Goal: Task Accomplishment & Management: Manage account settings

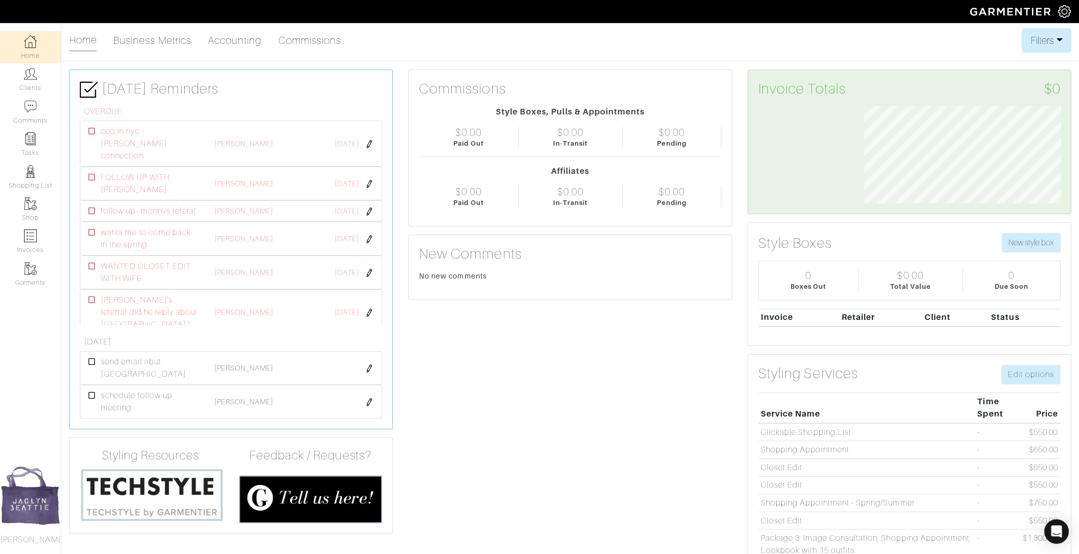
click at [33, 72] on img at bounding box center [30, 74] width 13 height 13
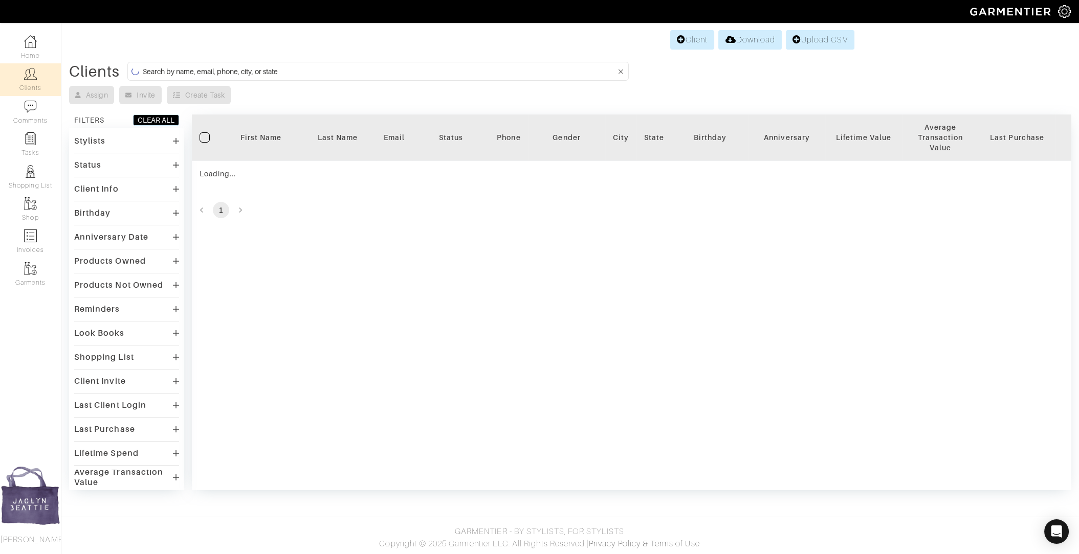
click at [299, 74] on input at bounding box center [379, 71] width 473 height 13
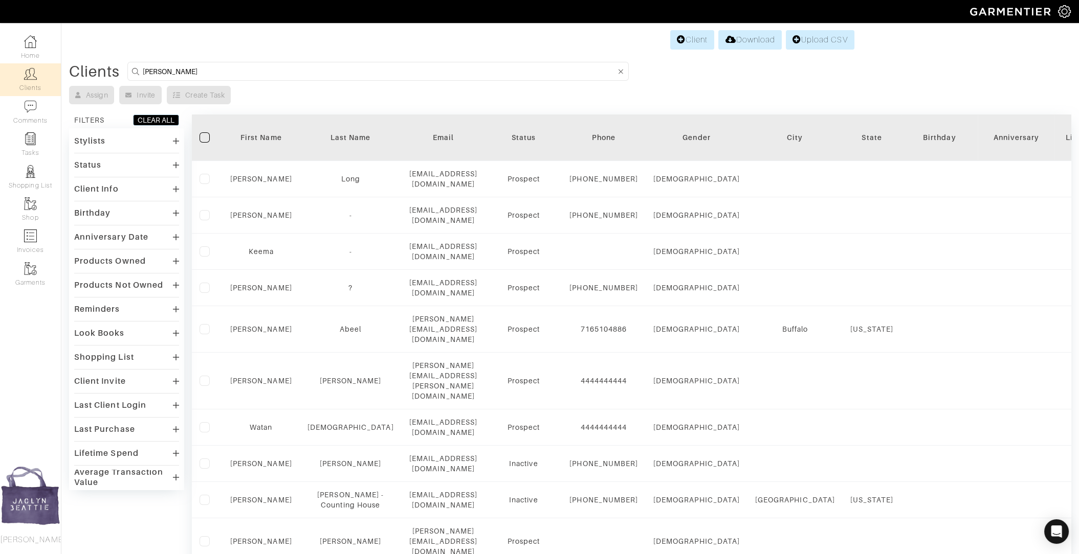
type input "ashley coppola"
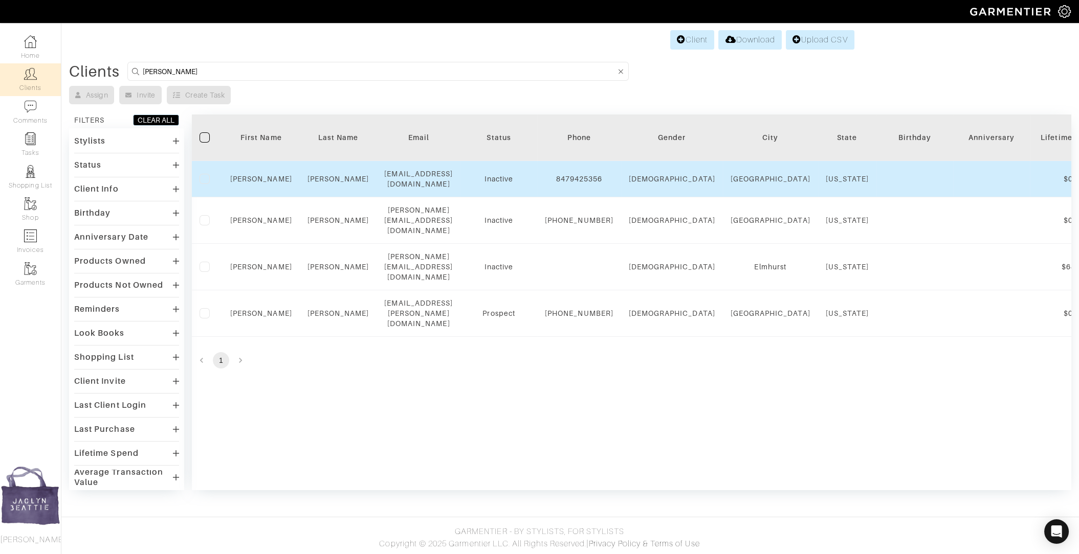
click at [262, 181] on td "Ashley" at bounding box center [261, 179] width 77 height 36
click at [262, 175] on link "Ashley" at bounding box center [261, 179] width 62 height 8
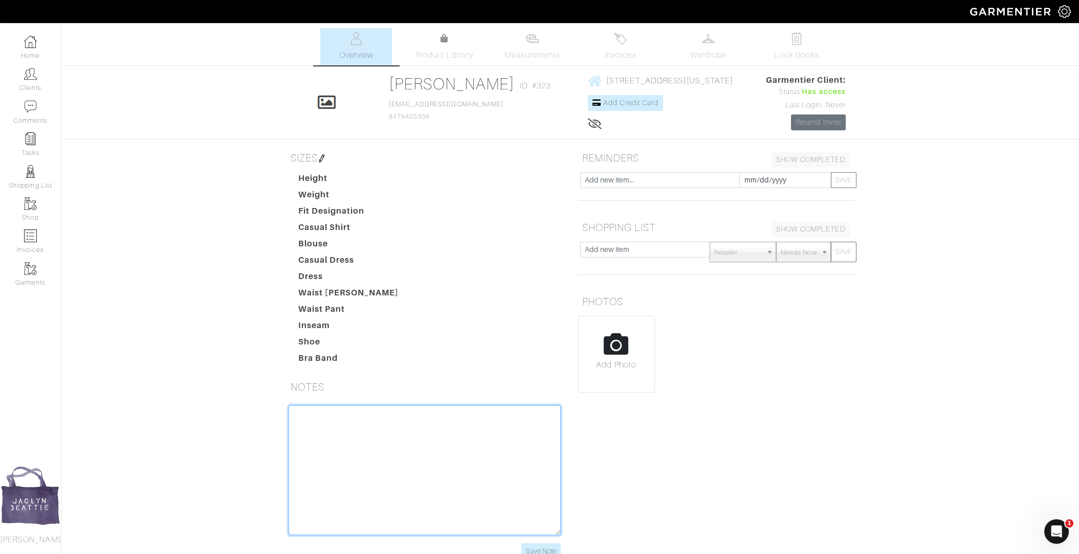
click at [317, 427] on textarea at bounding box center [424, 471] width 272 height 130
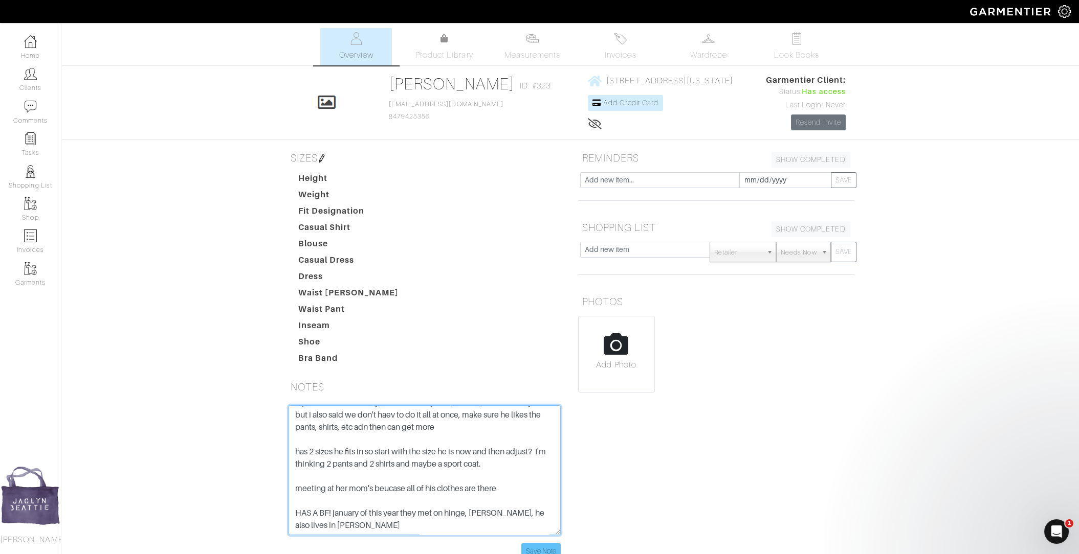
scroll to position [69, 0]
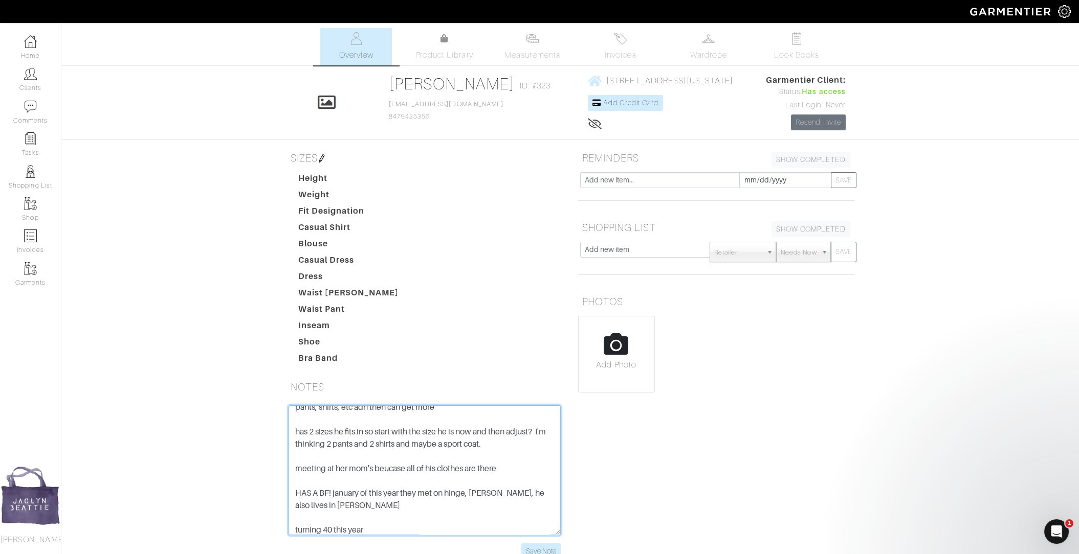
type textarea "10-8-25 brother is Anthony going to Misercordia, will have events I quoted 3k w…"
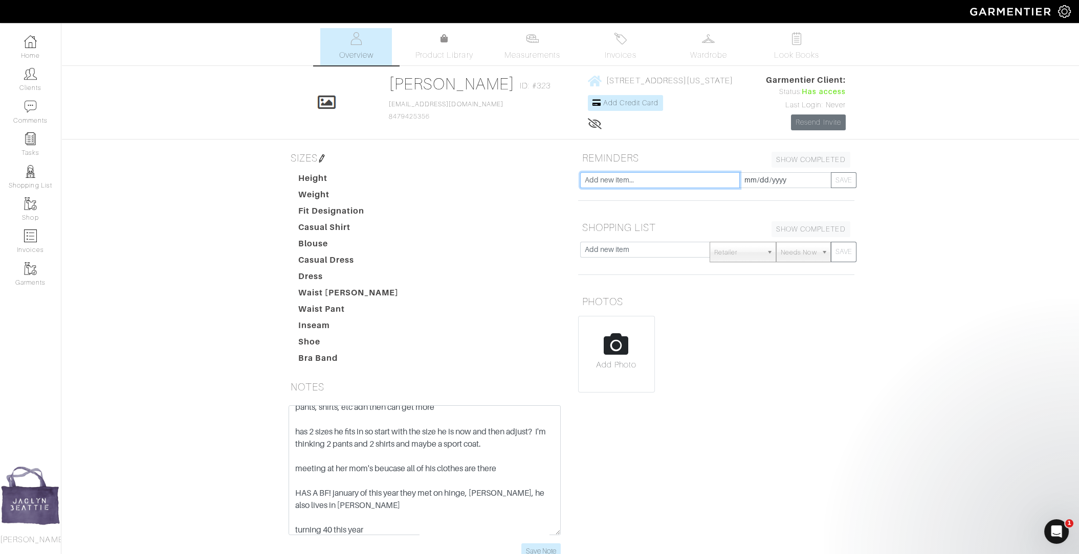
click at [650, 178] on input "text" at bounding box center [660, 180] width 160 height 16
click at [716, 175] on input "BRING BLOUSES TOO and remind her to bring her blouse from h&m we can m easure" at bounding box center [660, 180] width 160 height 16
type input "BRING BLOUSES TOO and remind her to bring her blouse from h&m we can measure"
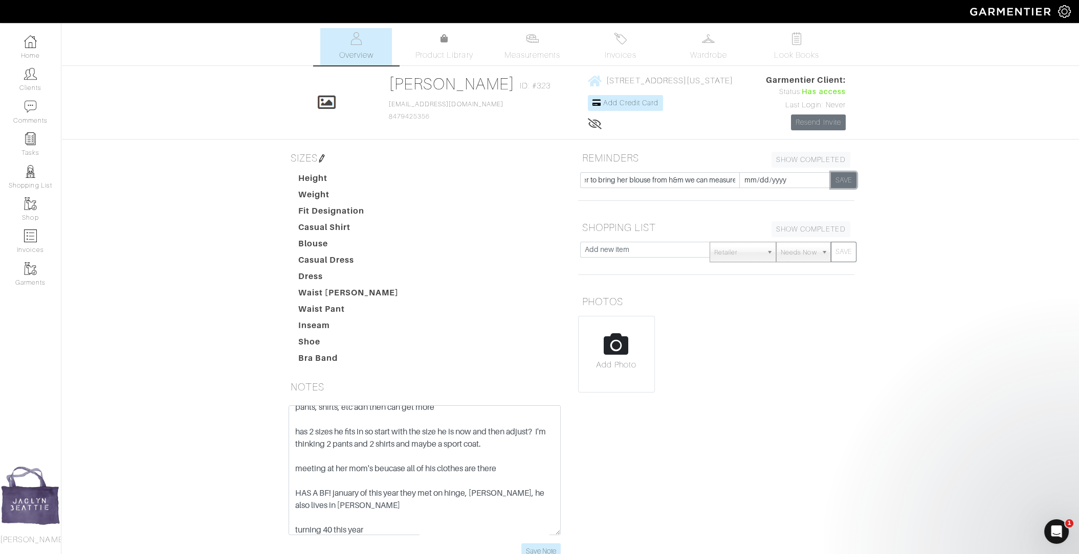
click at [842, 181] on button "SAVE" at bounding box center [844, 180] width 26 height 16
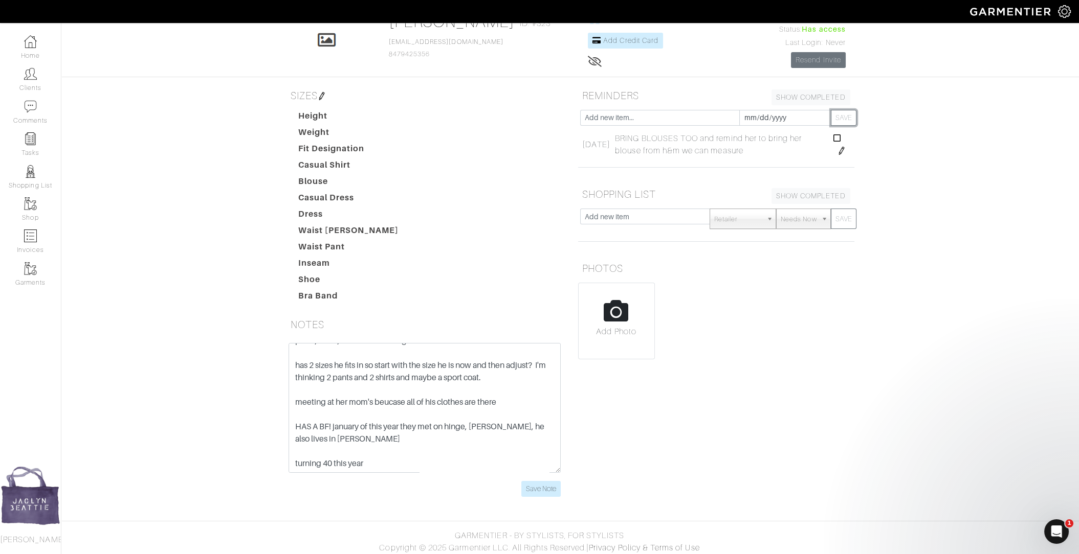
scroll to position [64, 0]
click at [403, 458] on textarea "10-8-25 brother is Anthony going to Misercordia, will have events I quoted 3k w…" at bounding box center [424, 407] width 272 height 130
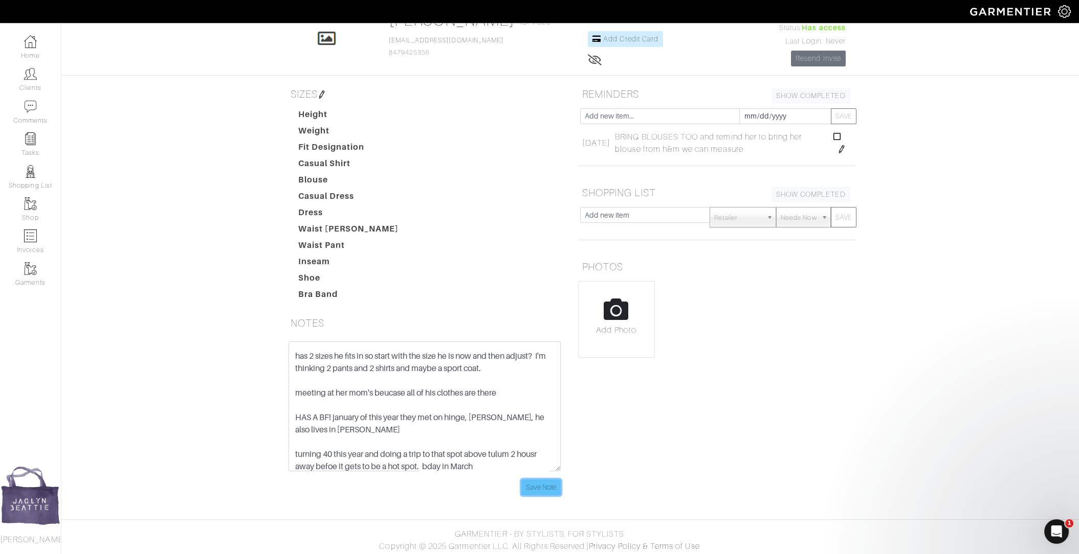
click at [547, 485] on input "Save Note" at bounding box center [540, 488] width 39 height 16
click at [545, 483] on input "Save Note" at bounding box center [540, 488] width 39 height 16
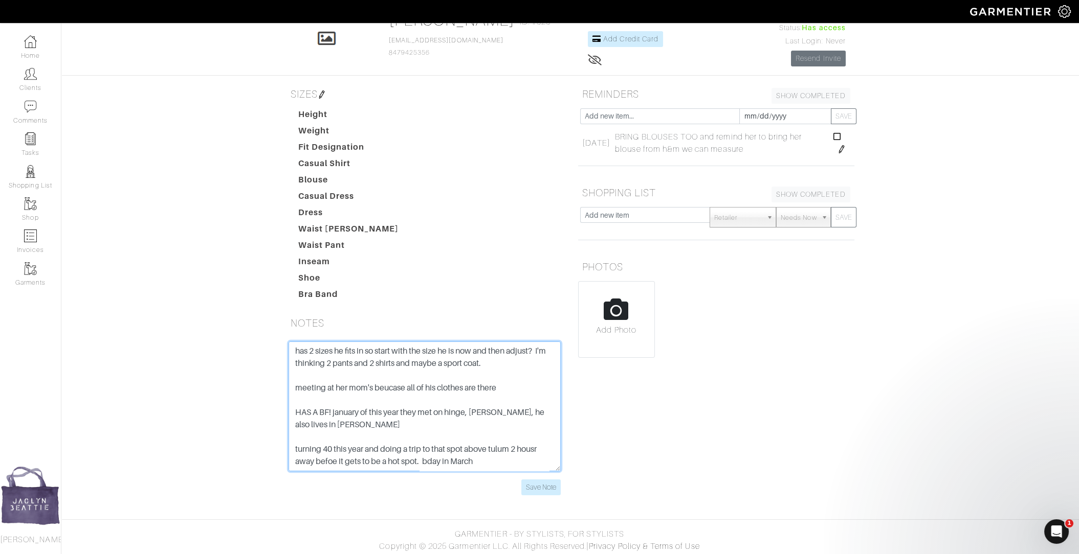
click at [408, 418] on textarea "10-8-25 brother is Anthony going to Misercordia, will have events I quoted 3k w…" at bounding box center [424, 407] width 272 height 130
type textarea "10-8-25 brother is Anthony going to Misercordia, will have events I quoted 3k w…"
click at [546, 483] on input "Save Note" at bounding box center [540, 488] width 39 height 16
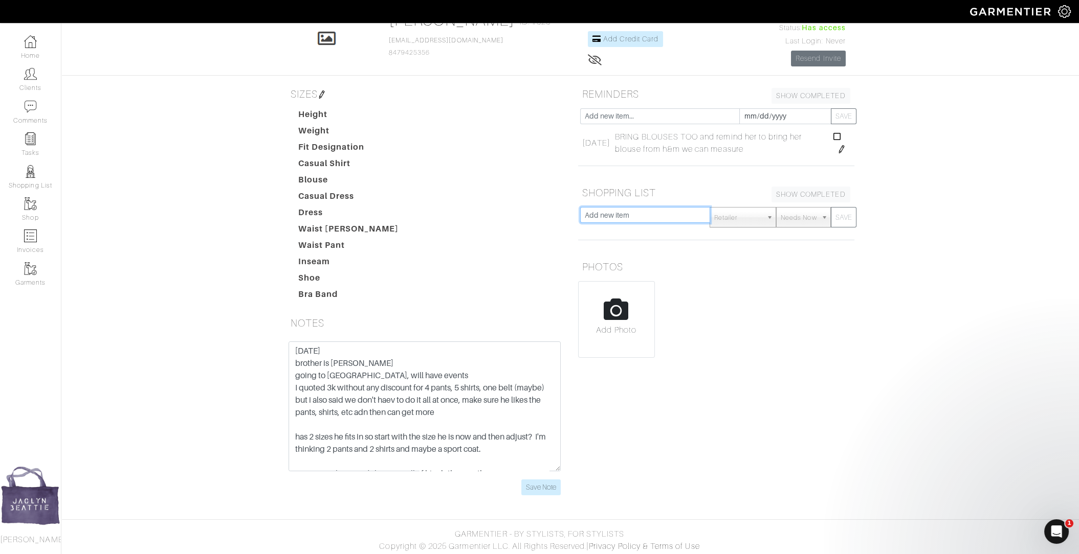
click at [610, 216] on input "text" at bounding box center [645, 215] width 130 height 16
type input "ANTHONY: a few buttondowns, chinos in different colos he loves green, jeans, ma…"
click at [831, 207] on button "SAVE" at bounding box center [844, 217] width 26 height 20
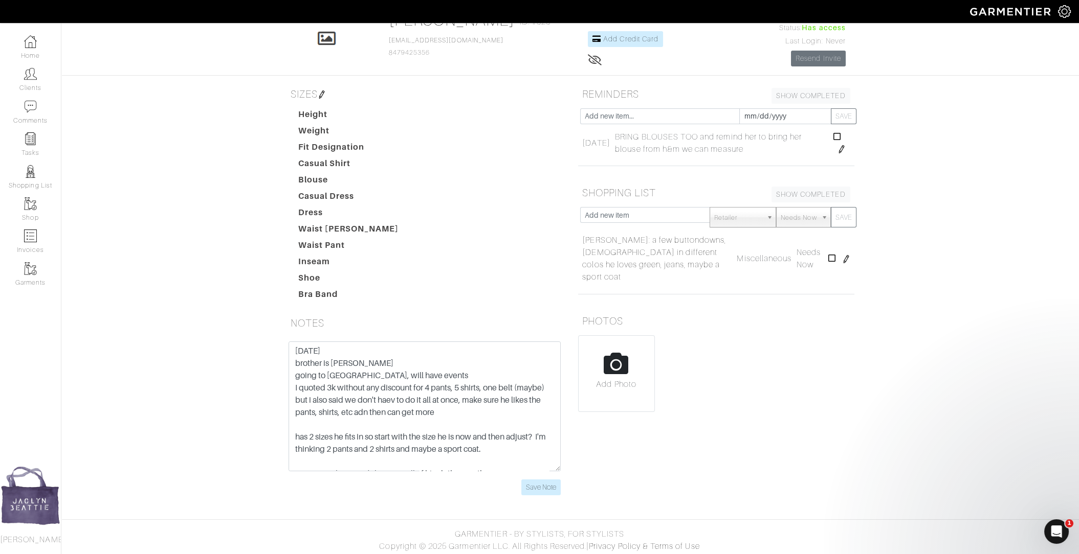
click at [844, 255] on img at bounding box center [846, 259] width 8 height 8
drag, startPoint x: 666, startPoint y: 243, endPoint x: 735, endPoint y: 243, distance: 68.5
click at [735, 243] on tr "ANTHONY: a few buttondowns, chinos in different colos he loves green, jeans, ma…" at bounding box center [717, 245] width 274 height 26
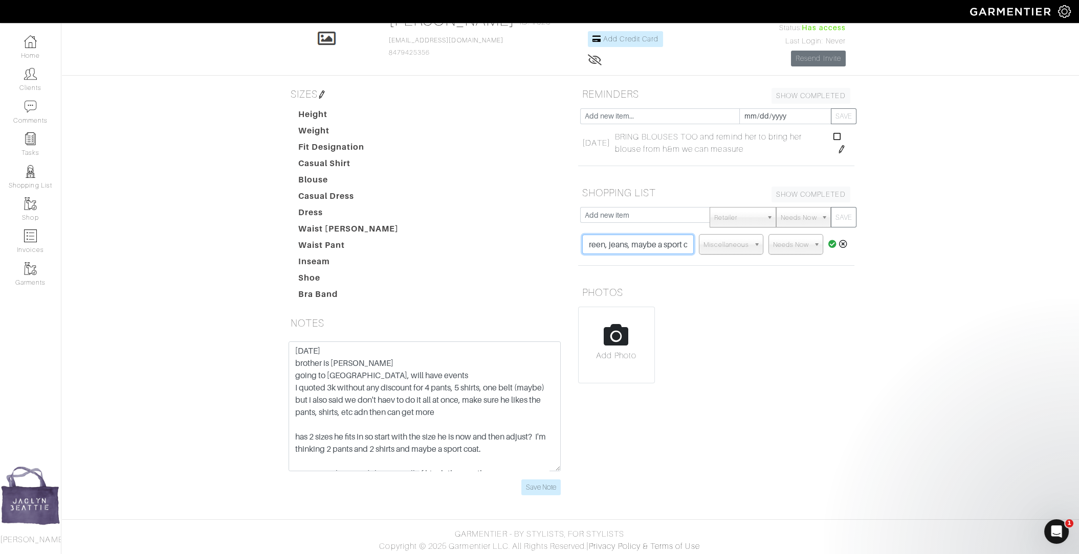
type input "ANTHONY: a few buttondowns, chinos in different colos he loves green, jeans, ma…"
click at [830, 242] on icon at bounding box center [832, 244] width 9 height 8
click at [842, 149] on img at bounding box center [841, 149] width 8 height 8
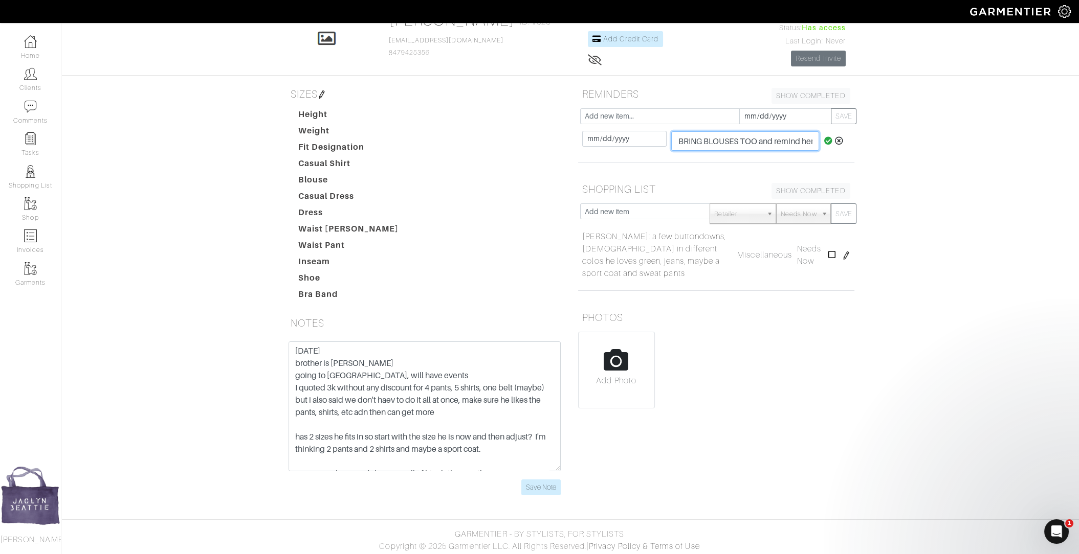
click at [714, 137] on input "BRING BLOUSES TOO and remind her to bring her blouse from h&m we can measure" at bounding box center [745, 140] width 148 height 19
click at [837, 137] on icon at bounding box center [839, 141] width 9 height 8
click at [671, 212] on input "text" at bounding box center [645, 215] width 130 height 16
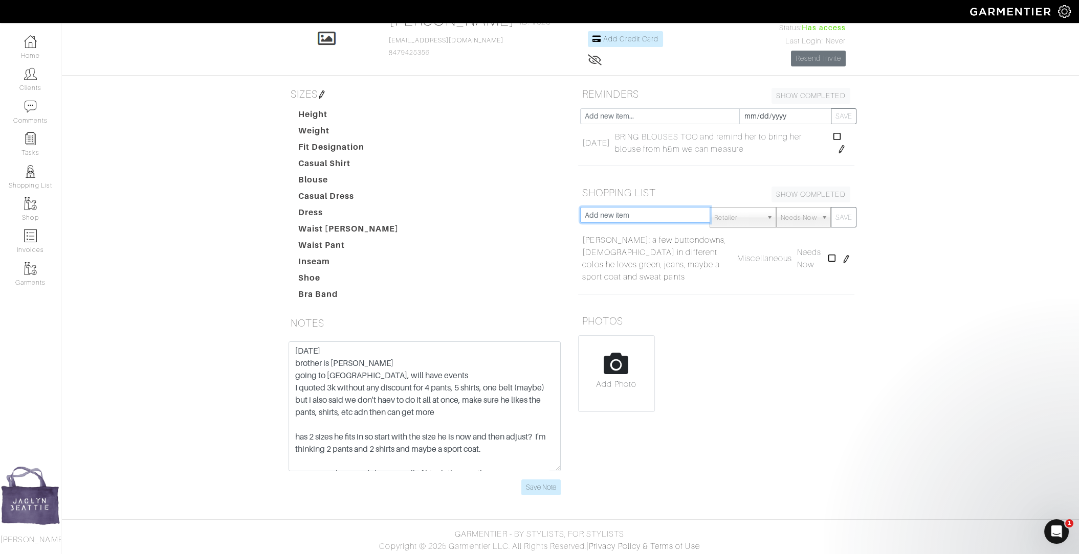
paste input "BRING BLOUSES TOO and remind her to bring her blouse from h&m we can measure"
drag, startPoint x: 608, startPoint y: 215, endPoint x: 534, endPoint y: 215, distance: 73.7
click at [534, 215] on div "SIZES Height Weight Fit Designation Casual Shirt Blouse Casual Dress Dress Wais…" at bounding box center [570, 296] width 583 height 424
click at [636, 216] on input "BRING BLOUSES TOO and remind her to bring her blouse from h&m we can measure" at bounding box center [645, 215] width 130 height 16
click at [585, 213] on input "BRING BLOUSES TOO and remind her to bring her blouse from h&m we can measure" at bounding box center [645, 215] width 130 height 16
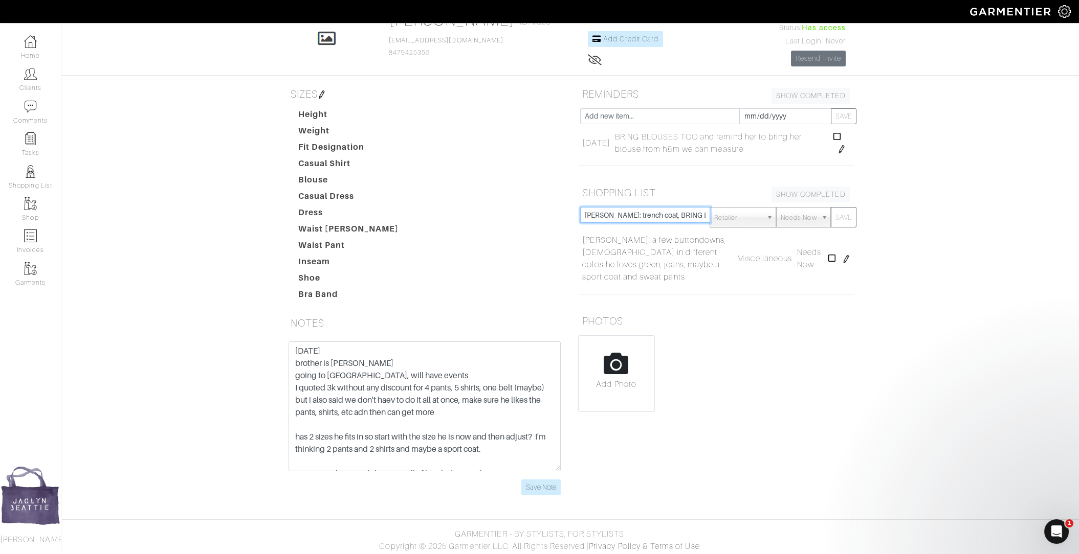
type input "ASHLEY: trench coat, BRING BLOUSES TOO and remind her to bring her blouse from …"
click at [856, 212] on div "Retailer - 032c 1017 ALYX 9SM 111SKIN 11 by Boris Bidjan Saberi 11 Honore 12 St…" at bounding box center [782, 217] width 146 height 20
click at [844, 215] on button "SAVE" at bounding box center [844, 217] width 26 height 20
click at [545, 486] on input "Save Note" at bounding box center [540, 488] width 39 height 16
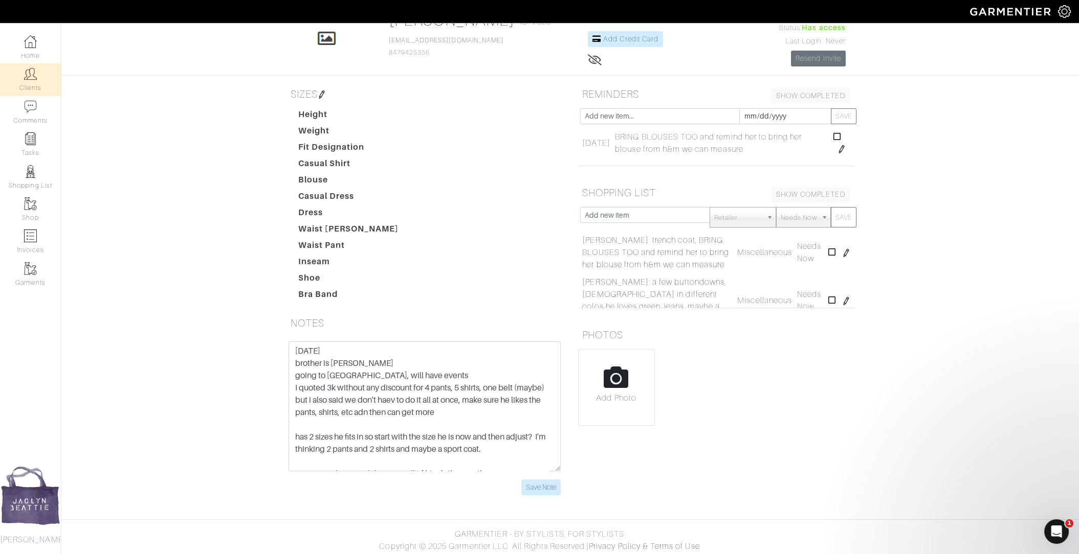
click at [35, 77] on img at bounding box center [30, 74] width 13 height 13
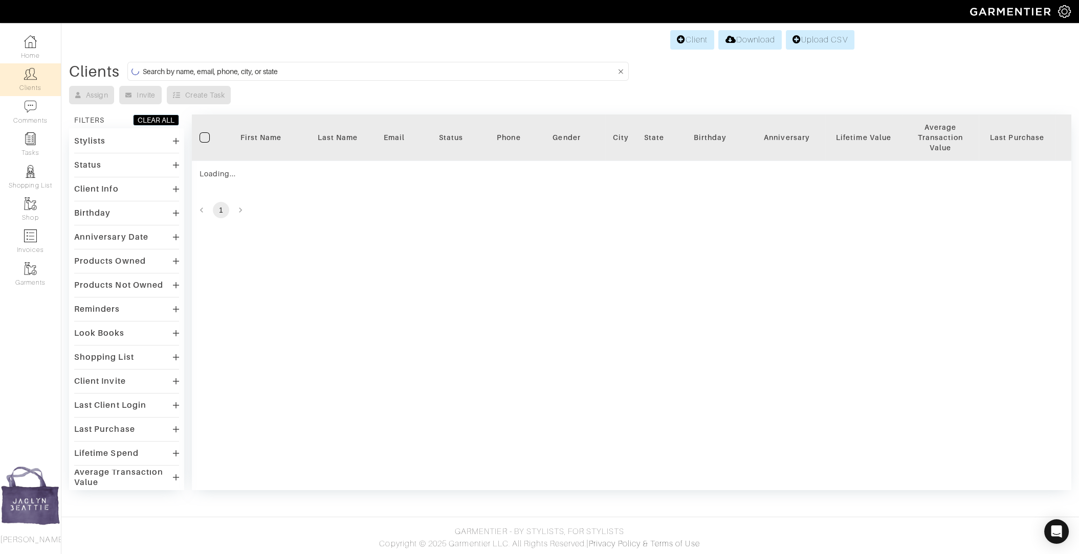
click at [293, 69] on input at bounding box center [379, 71] width 473 height 13
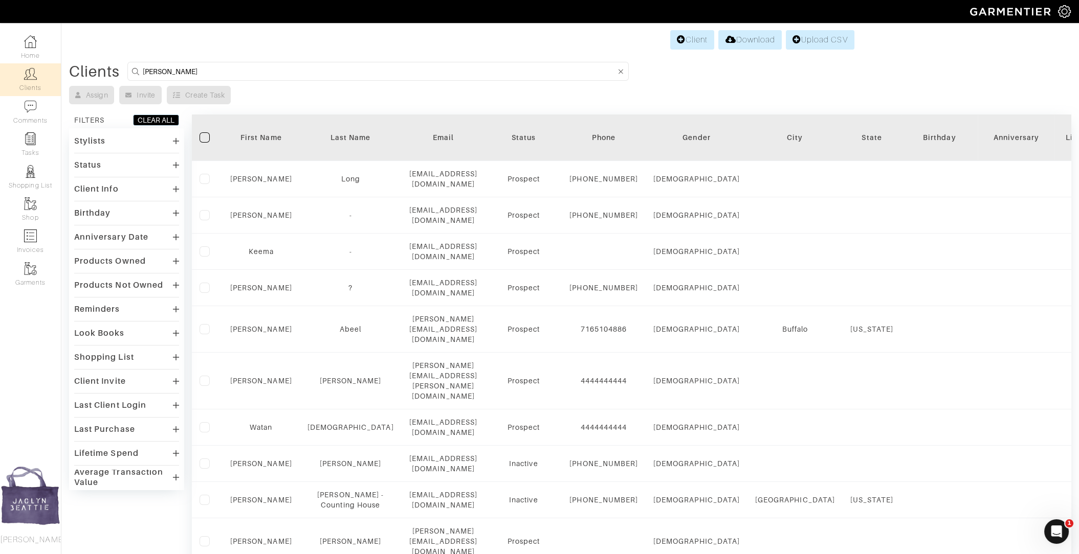
type input "ted johnson"
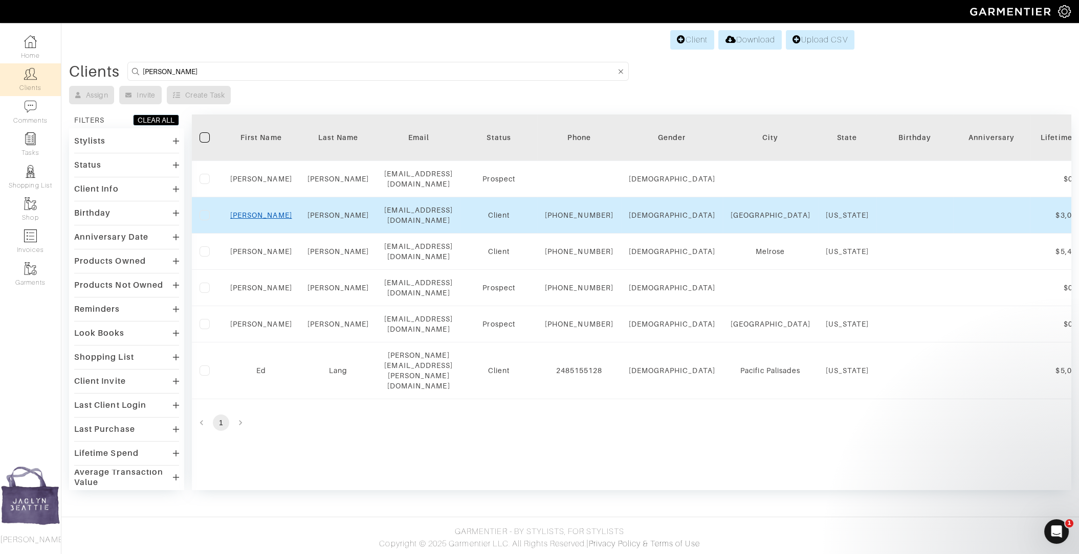
click at [258, 211] on link "Ted" at bounding box center [261, 215] width 62 height 8
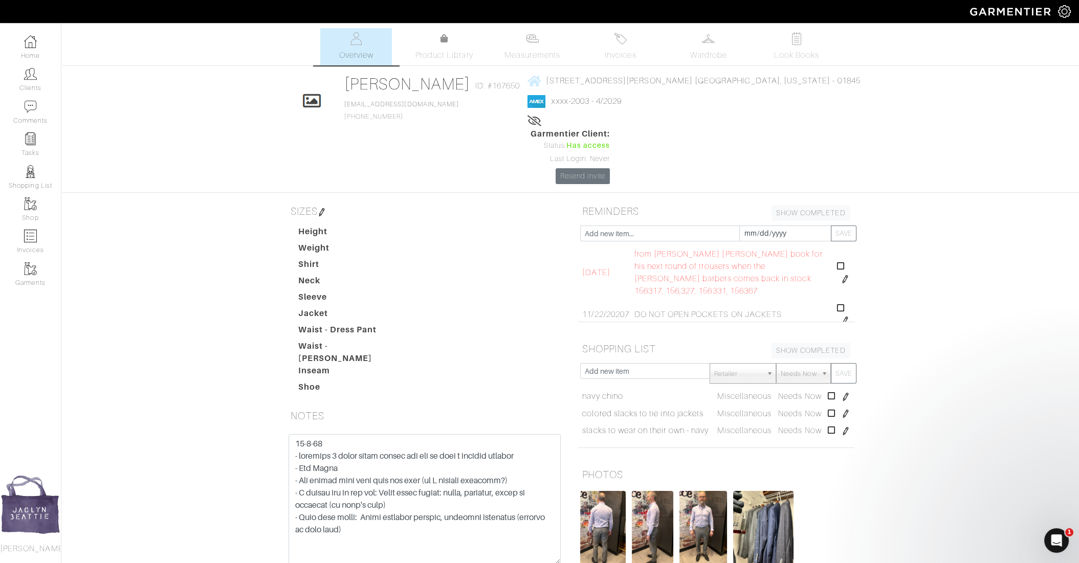
click at [34, 88] on link "Clients" at bounding box center [30, 79] width 61 height 32
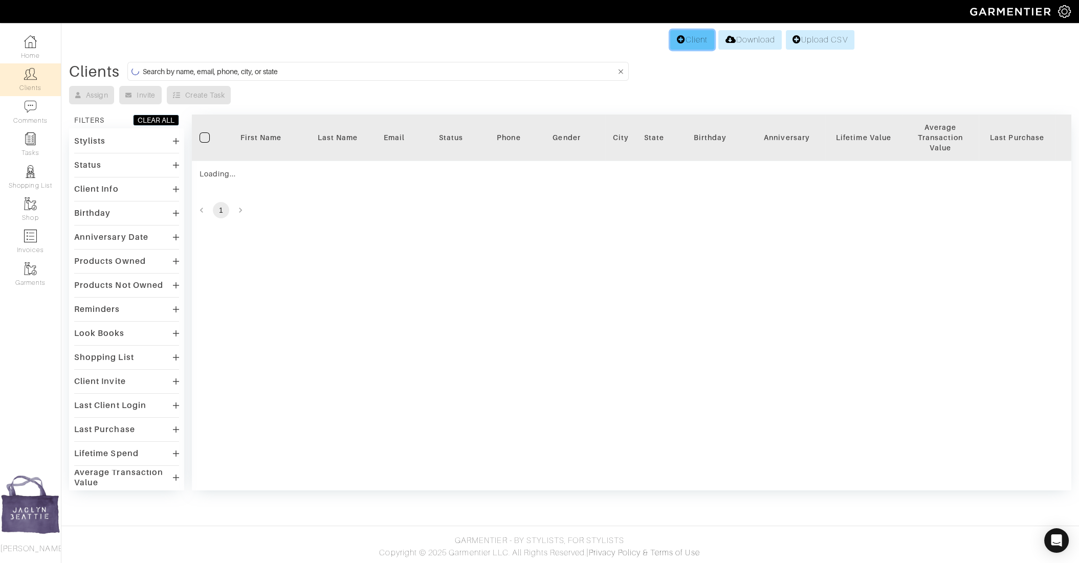
click at [699, 40] on link "Client" at bounding box center [692, 39] width 44 height 19
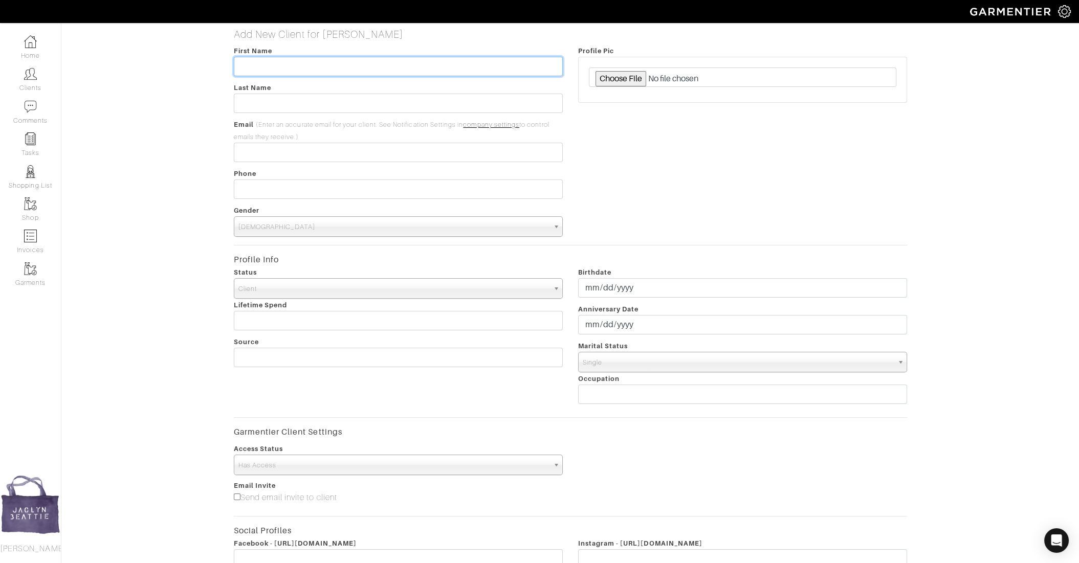
click at [285, 69] on input "text" at bounding box center [398, 66] width 329 height 19
type input "Maggie"
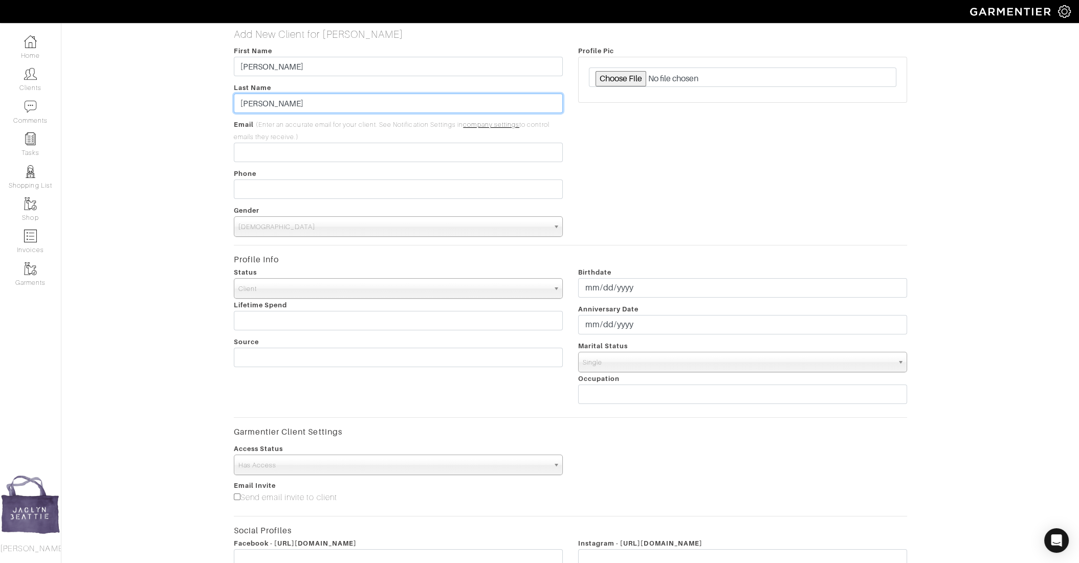
drag, startPoint x: 269, startPoint y: 101, endPoint x: 213, endPoint y: 101, distance: 55.2
click at [213, 101] on div "Add New Client for Jaclyn Beattie First Name Maggie Last Name Barry Email (Ente…" at bounding box center [570, 362] width 1033 height 668
paste input "Maggie"
drag, startPoint x: 271, startPoint y: 103, endPoint x: 206, endPoint y: 102, distance: 65.0
click at [206, 102] on div "Add New Client for Jaclyn Beattie First Name Maggie Last Name Maggie Barry Emai…" at bounding box center [570, 362] width 1033 height 668
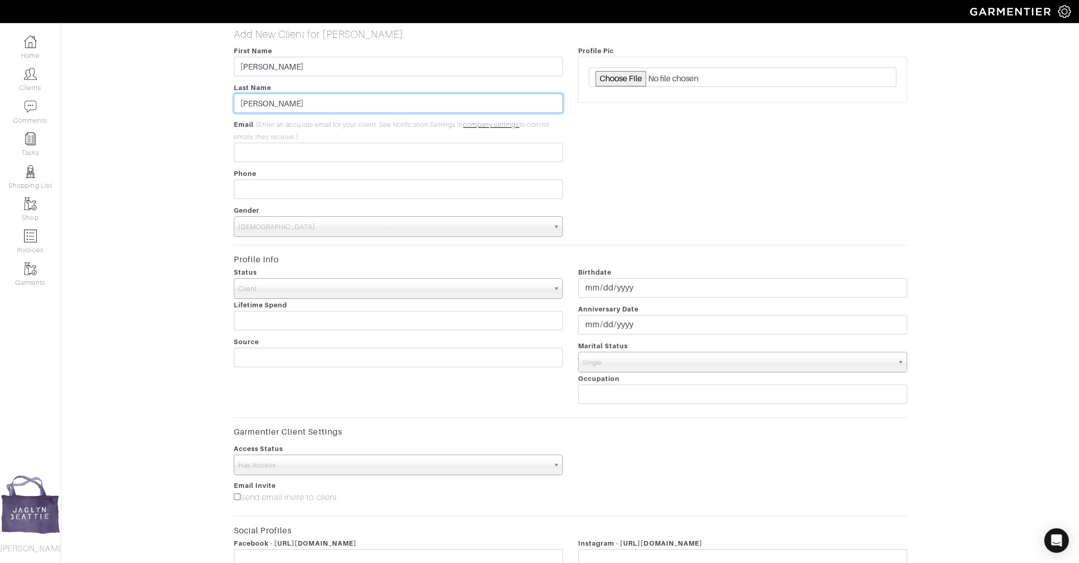
type input "Barry"
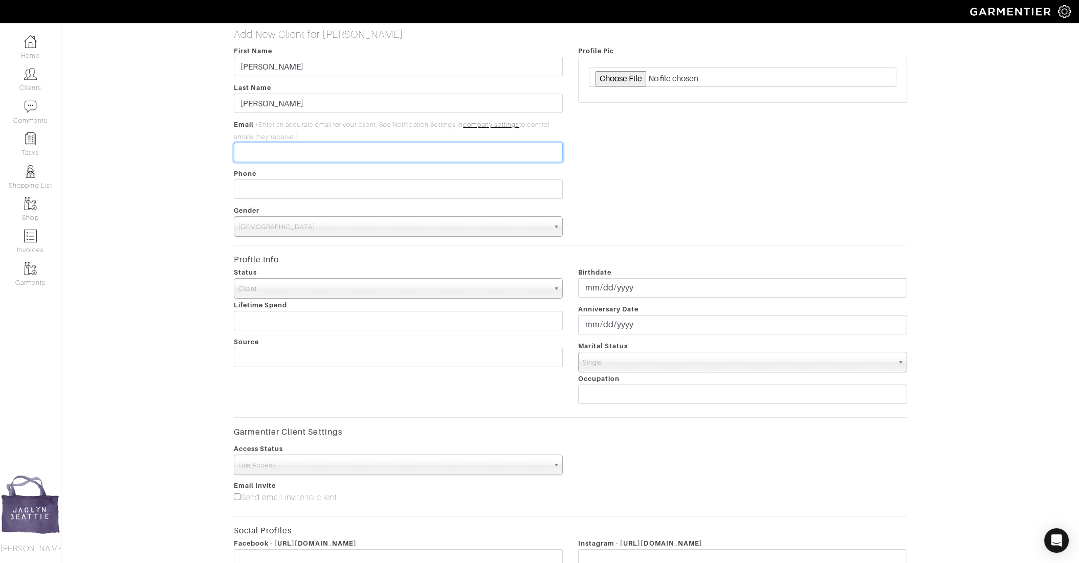
click at [274, 149] on input "email" at bounding box center [398, 152] width 329 height 19
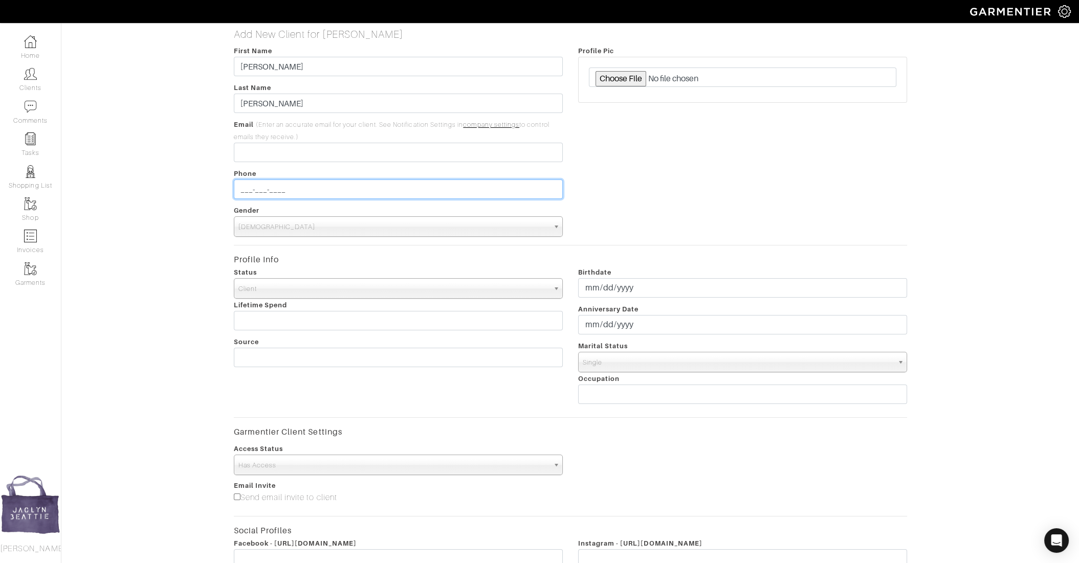
click at [257, 196] on input "___-___-____" at bounding box center [398, 189] width 329 height 19
type input "773-___-____"
type input "773-339-1861"
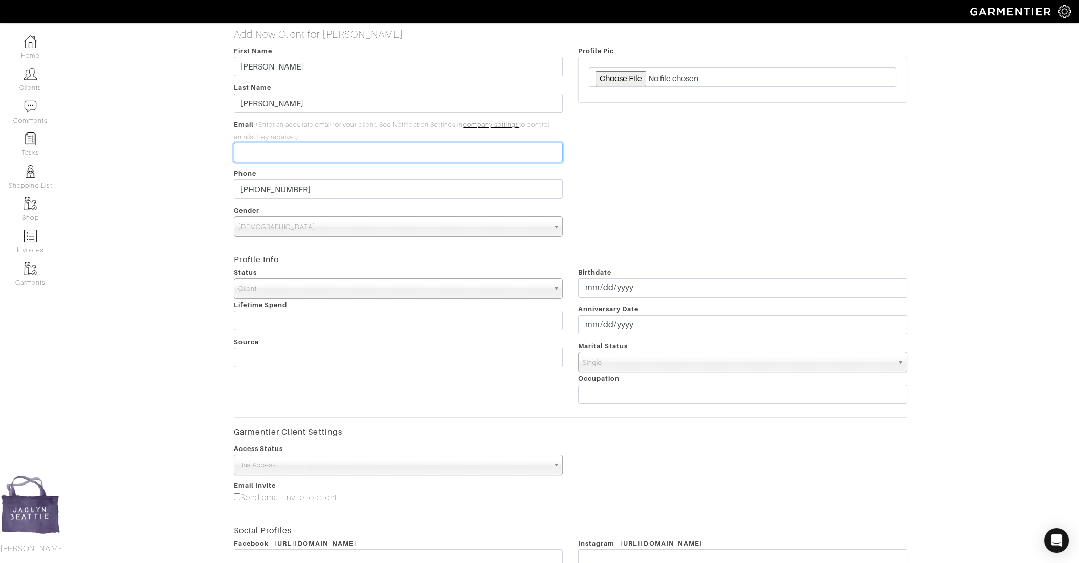
click at [288, 155] on input "email" at bounding box center [398, 152] width 329 height 19
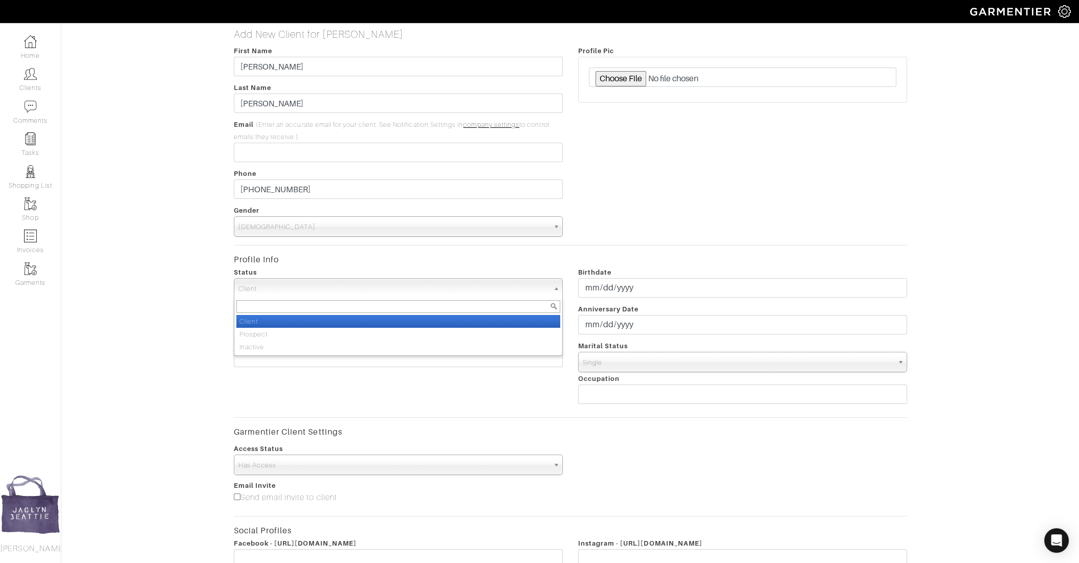
click at [270, 292] on span "Client" at bounding box center [393, 289] width 310 height 20
click at [271, 285] on span "Client" at bounding box center [393, 289] width 310 height 20
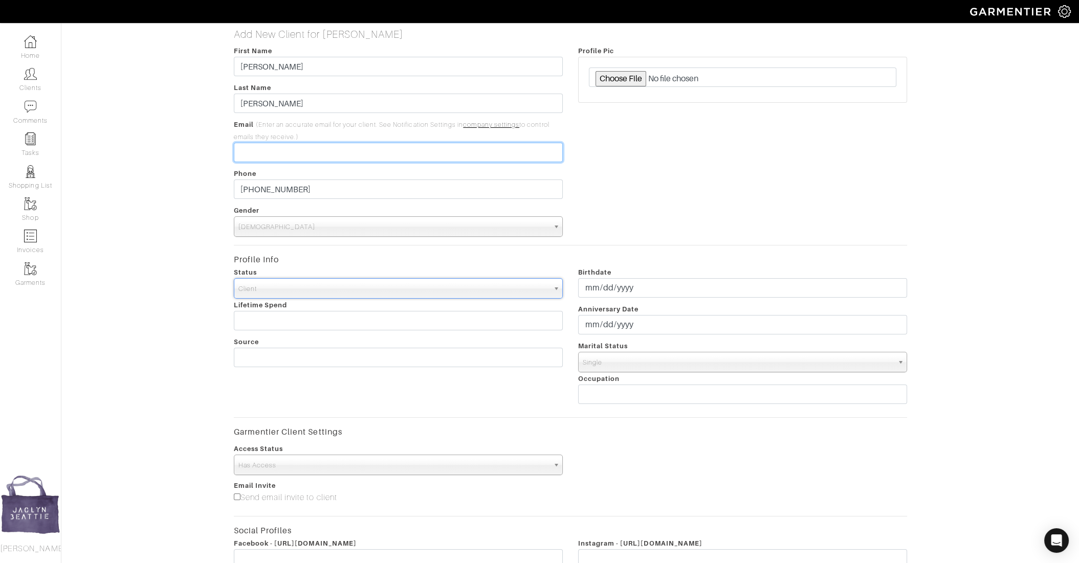
click at [271, 155] on input "email" at bounding box center [398, 152] width 329 height 19
paste input "mmlee9@gmail.com"
type input "mmlee9@gmail.com"
click at [211, 177] on div "Add New Client for Jaclyn Beattie First Name Maggie Last Name Barry Email (Ente…" at bounding box center [570, 362] width 1033 height 668
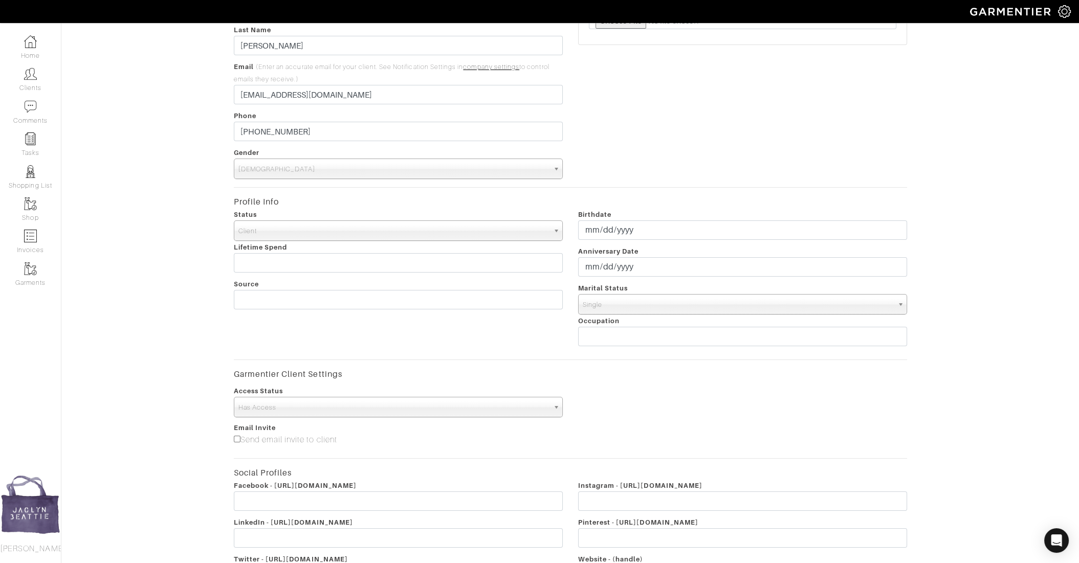
scroll to position [180, 0]
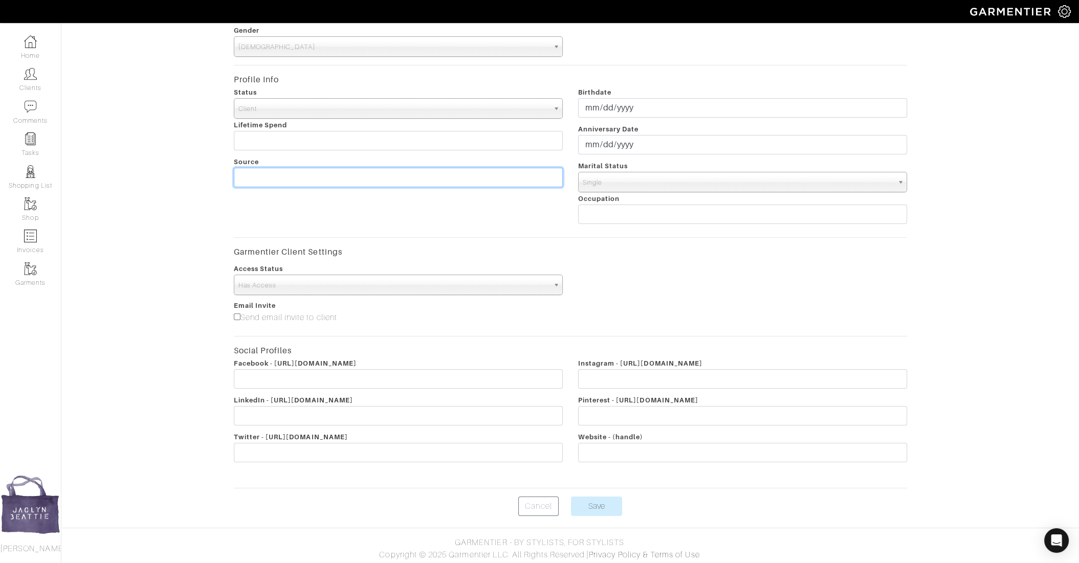
click at [264, 168] on input "text" at bounding box center [398, 177] width 329 height 19
type input "JD SEYMOUR"
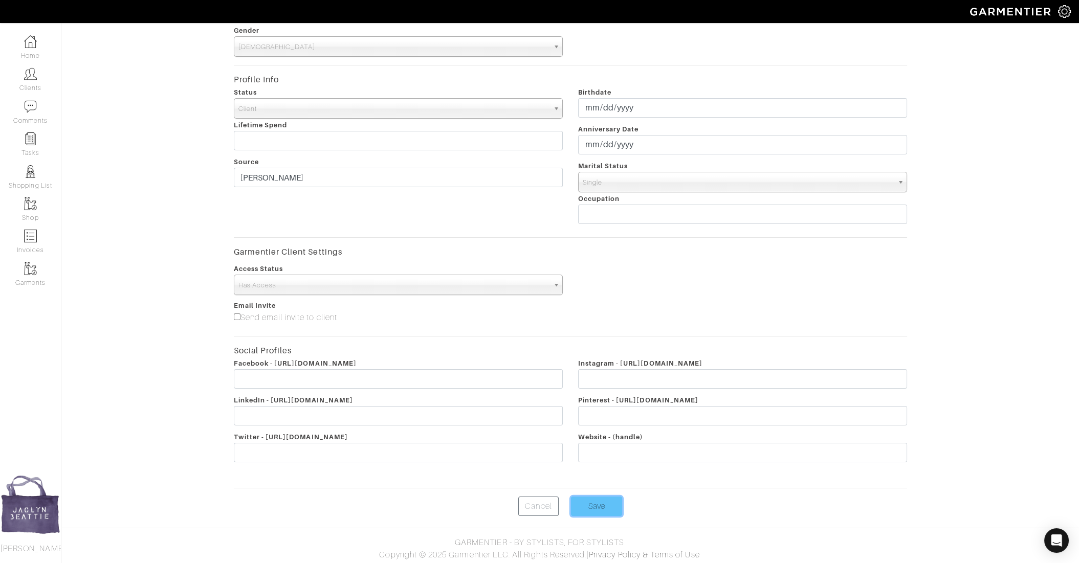
click at [603, 501] on input "Save" at bounding box center [596, 506] width 51 height 19
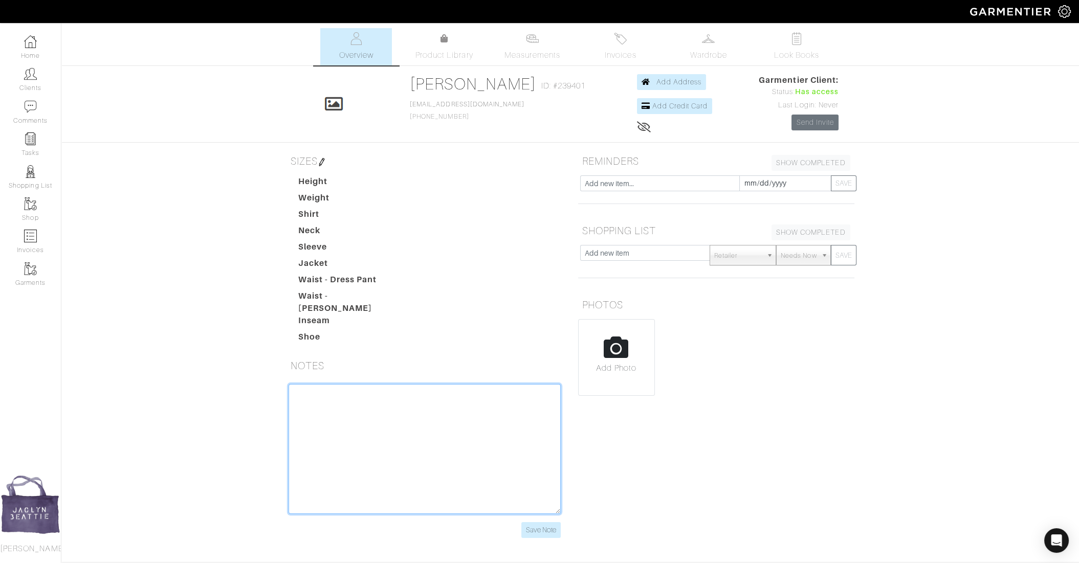
click at [317, 393] on textarea at bounding box center [424, 449] width 272 height 130
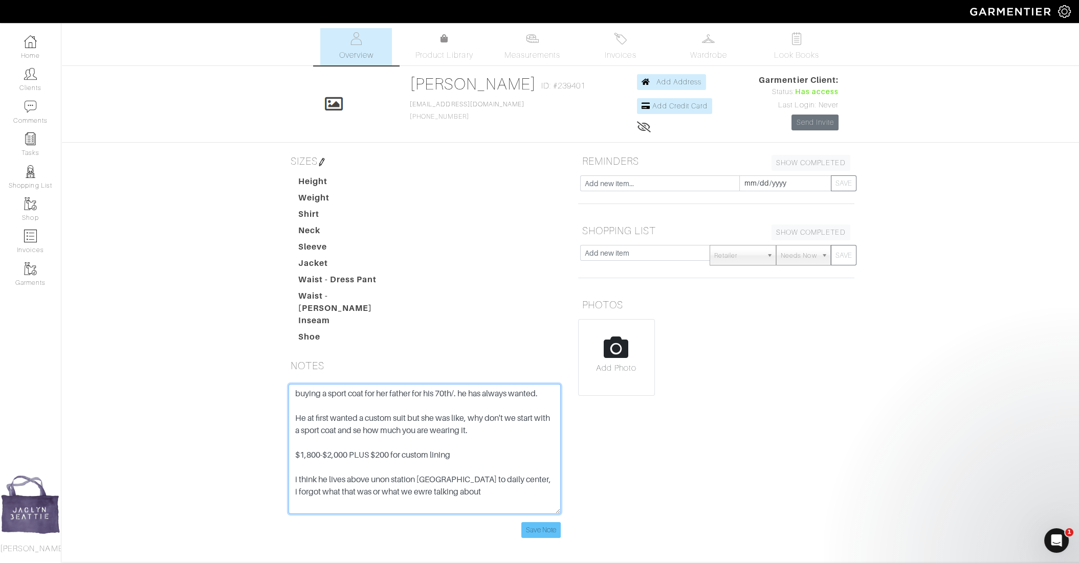
type textarea "buying a sport coat for her father for his 70th/. he has always wanted. He at f…"
click at [545, 522] on input "Save Note" at bounding box center [540, 530] width 39 height 16
click at [542, 522] on input "Save Note" at bounding box center [540, 530] width 39 height 16
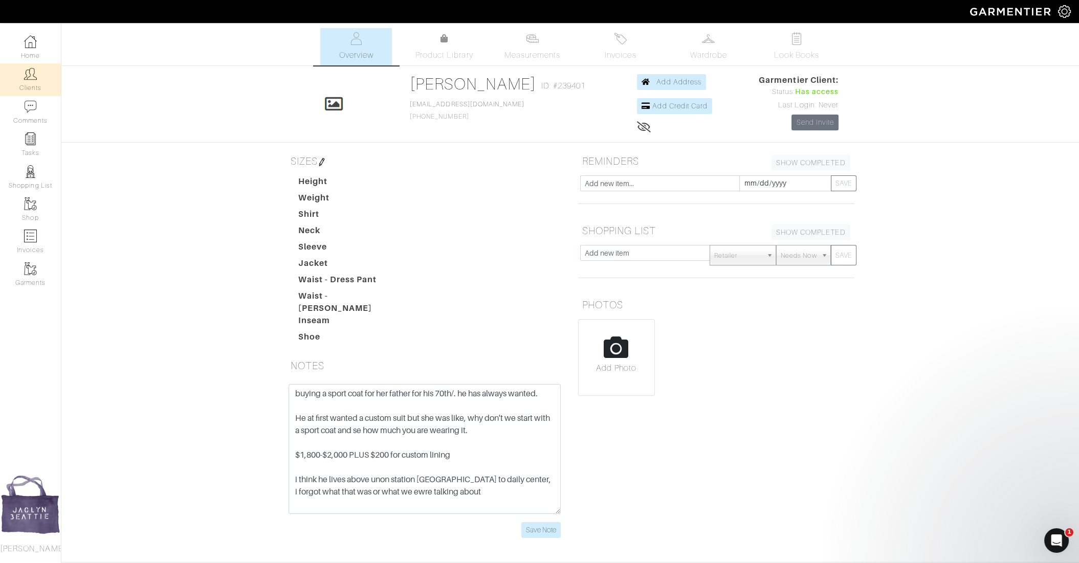
click at [36, 82] on link "Clients" at bounding box center [30, 79] width 61 height 32
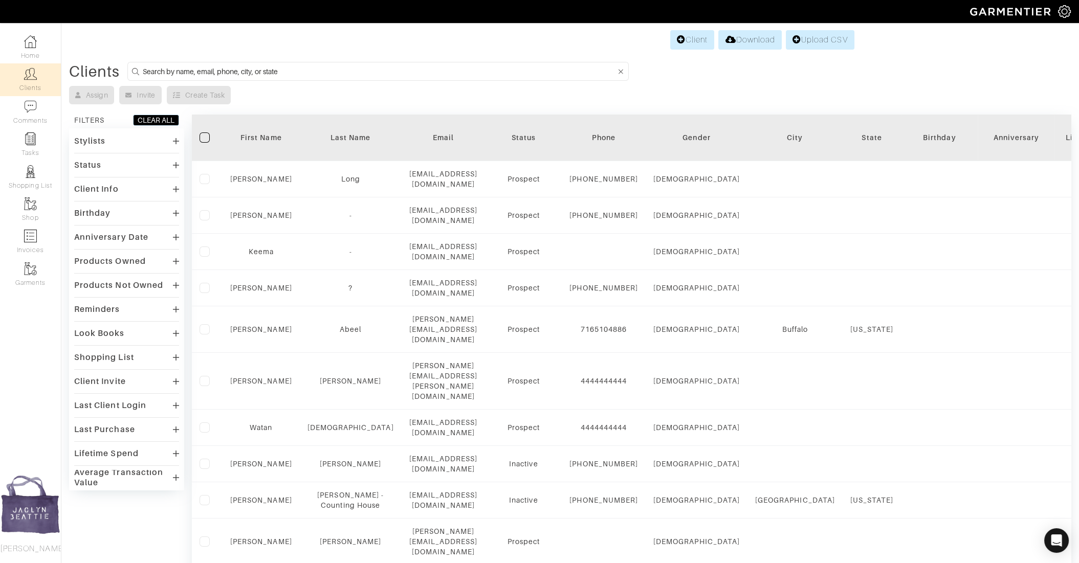
click at [271, 66] on input at bounding box center [379, 71] width 473 height 13
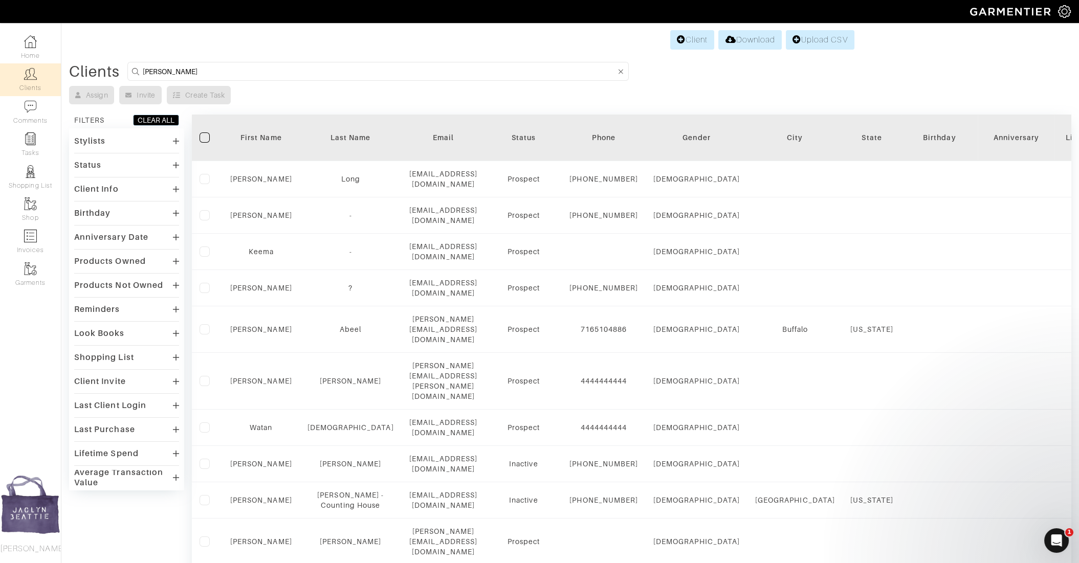
type input "ted johnson"
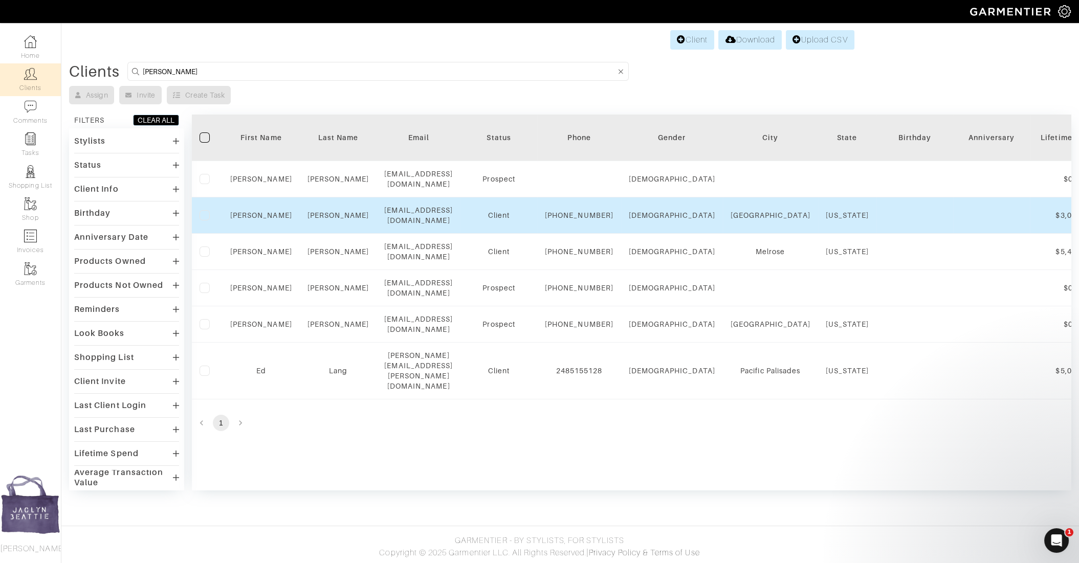
click at [268, 210] on div "Ted" at bounding box center [261, 215] width 62 height 10
click at [265, 211] on link "Ted" at bounding box center [261, 215] width 62 height 8
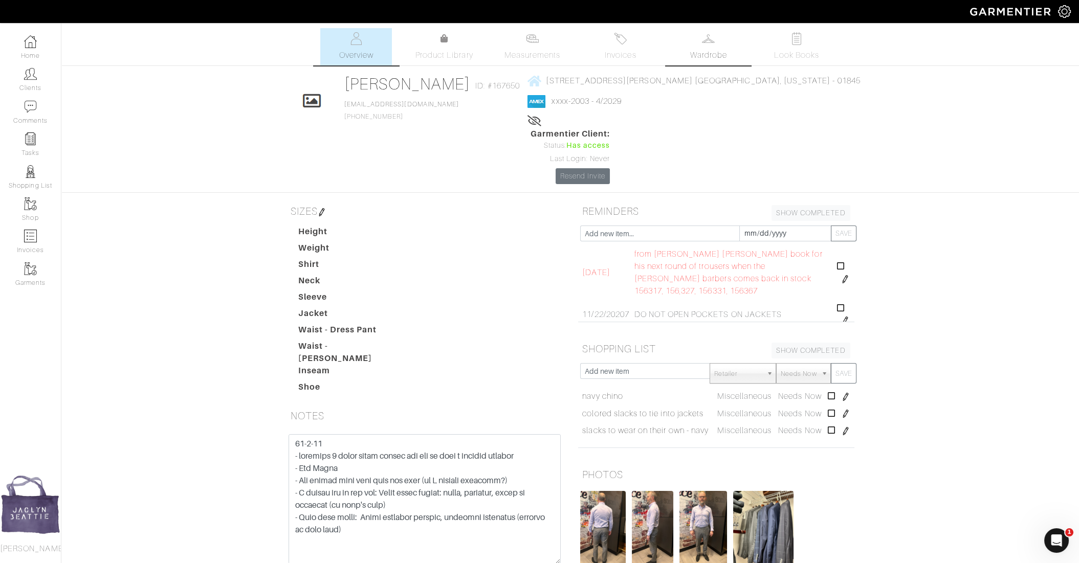
click at [693, 41] on link "Wardrobe" at bounding box center [709, 46] width 72 height 37
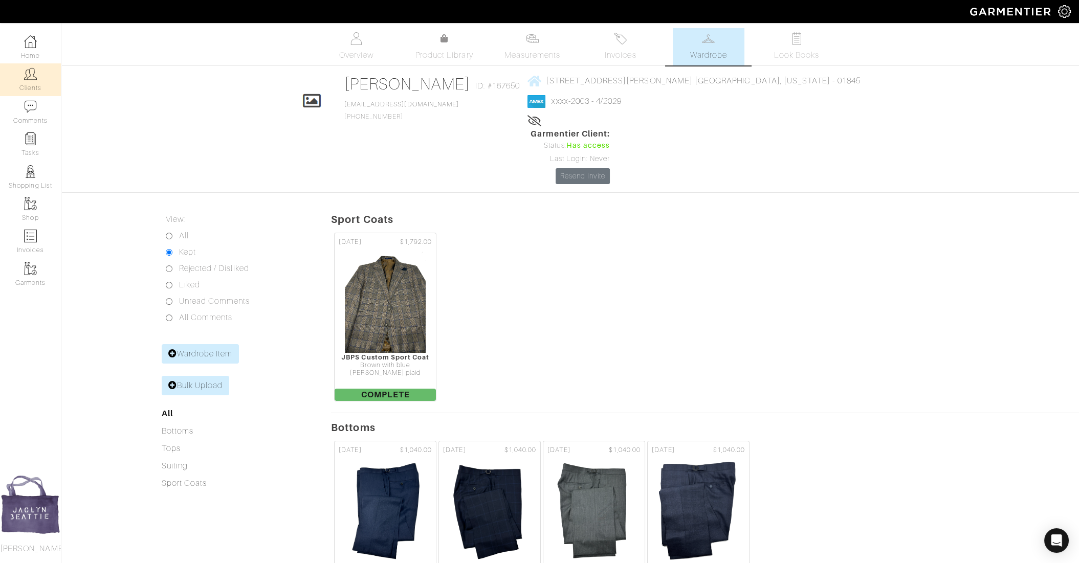
click at [23, 76] on link "Clients" at bounding box center [30, 79] width 61 height 32
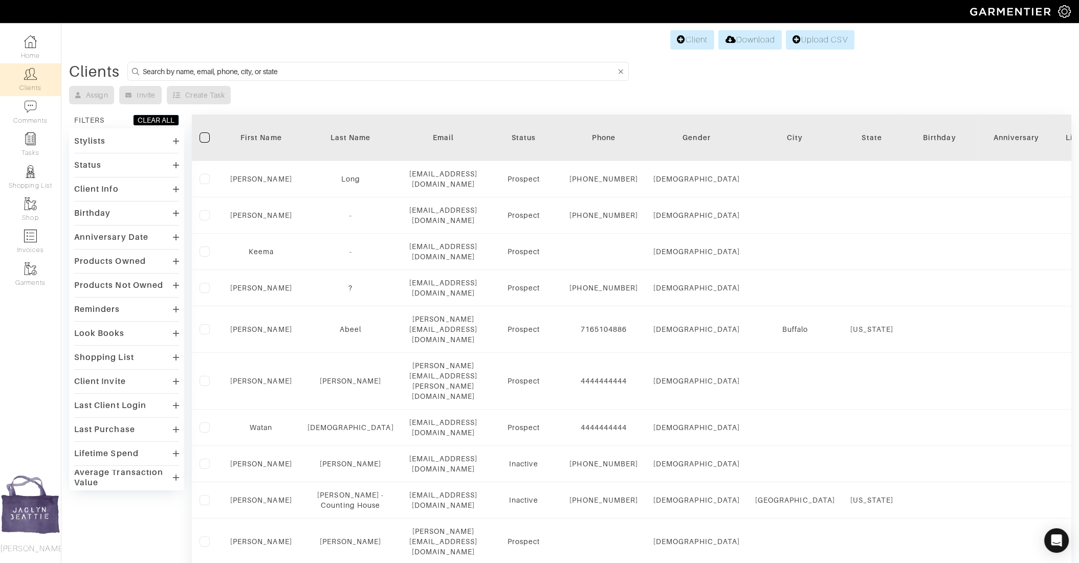
click at [232, 66] on input at bounding box center [379, 71] width 473 height 13
type input "[PERSON_NAME]"
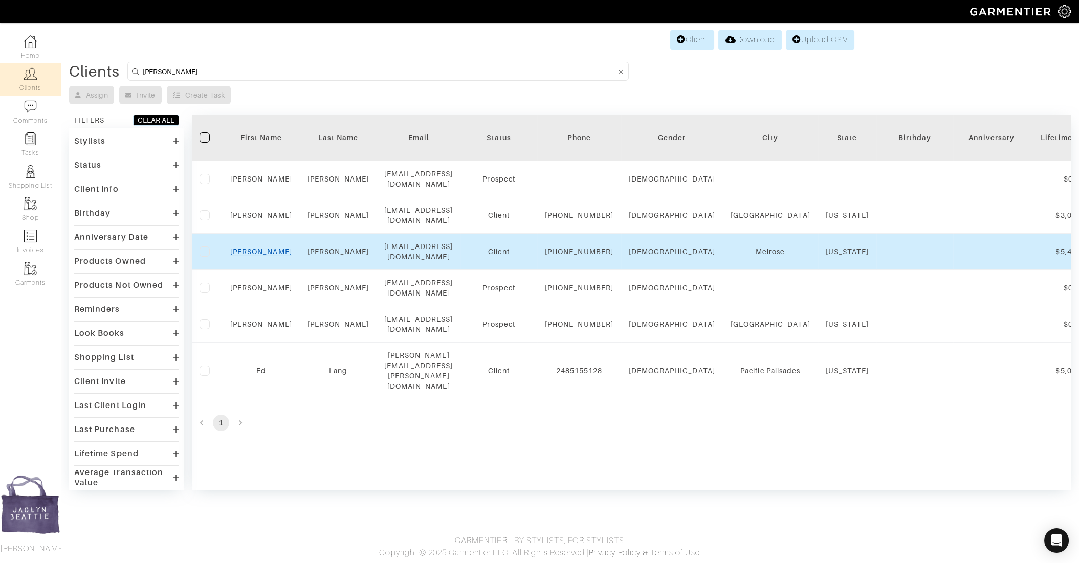
click at [263, 248] on link "[PERSON_NAME]" at bounding box center [261, 252] width 62 height 8
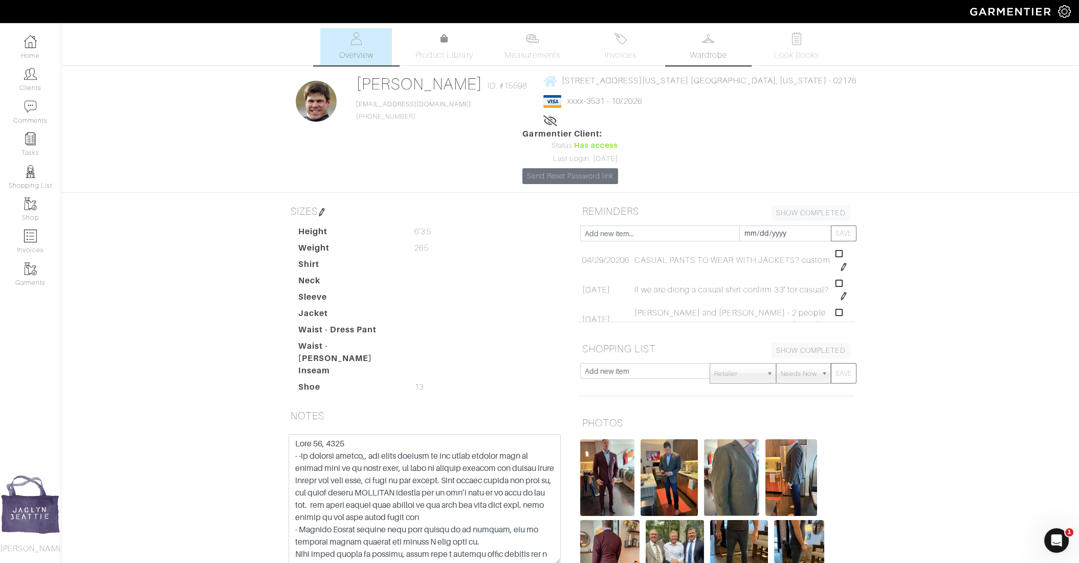
click at [697, 57] on span "Wardrobe" at bounding box center [708, 55] width 37 height 12
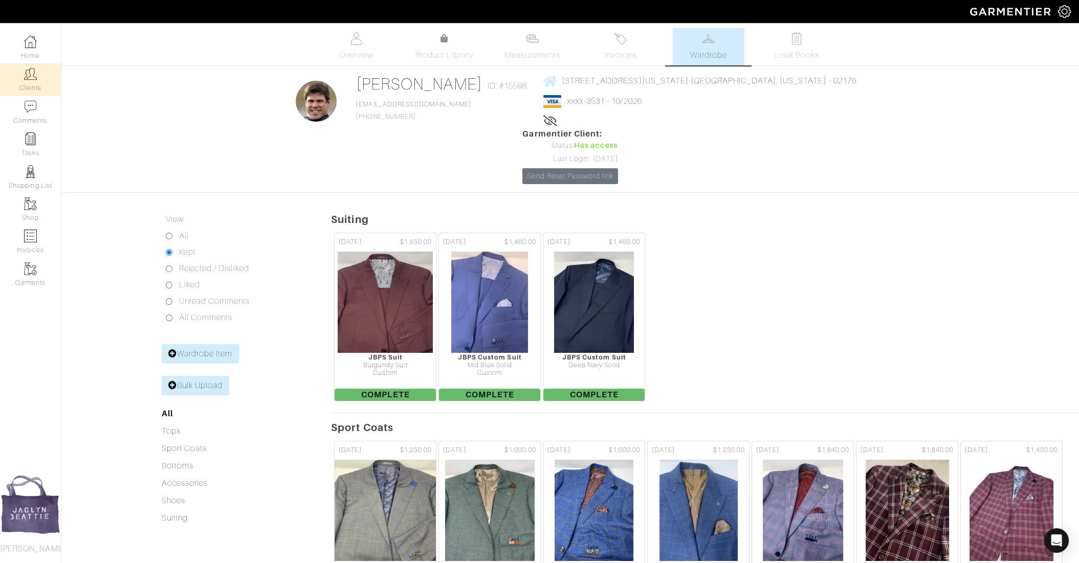
click at [35, 83] on link "Clients" at bounding box center [30, 79] width 61 height 32
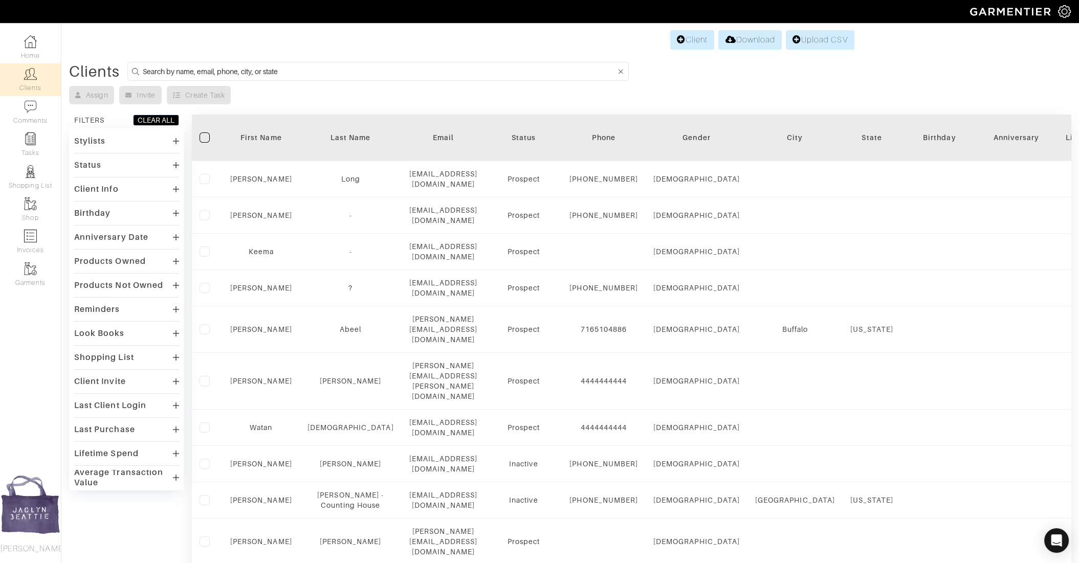
click at [179, 70] on input at bounding box center [379, 71] width 473 height 13
click at [261, 70] on input at bounding box center [379, 71] width 473 height 13
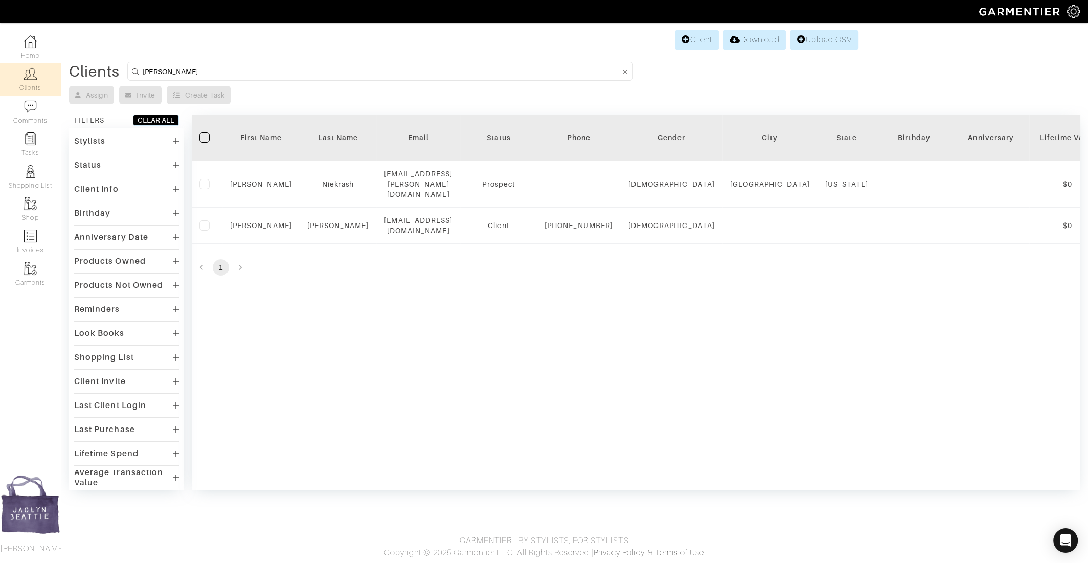
click at [196, 73] on input "maggie" at bounding box center [382, 71] width 478 height 13
type input "kevin ryan"
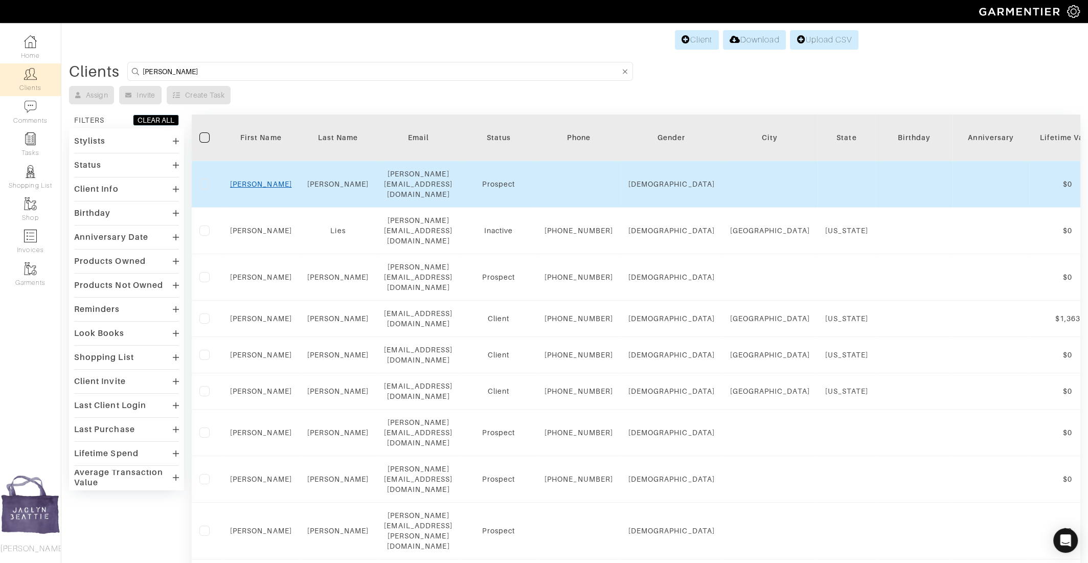
click at [256, 180] on link "Kevin" at bounding box center [261, 184] width 62 height 8
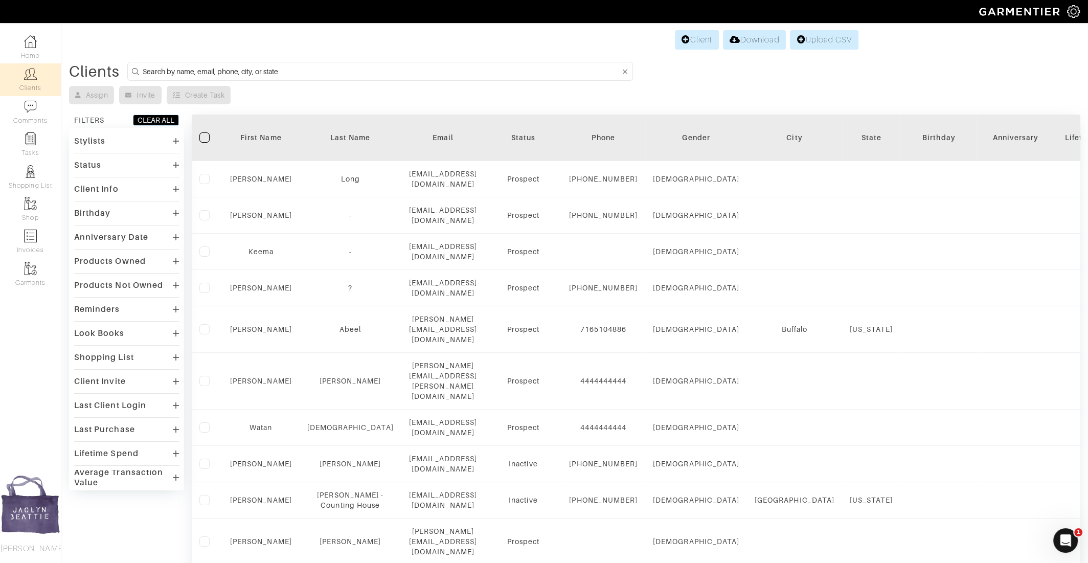
click at [231, 68] on input at bounding box center [382, 71] width 478 height 13
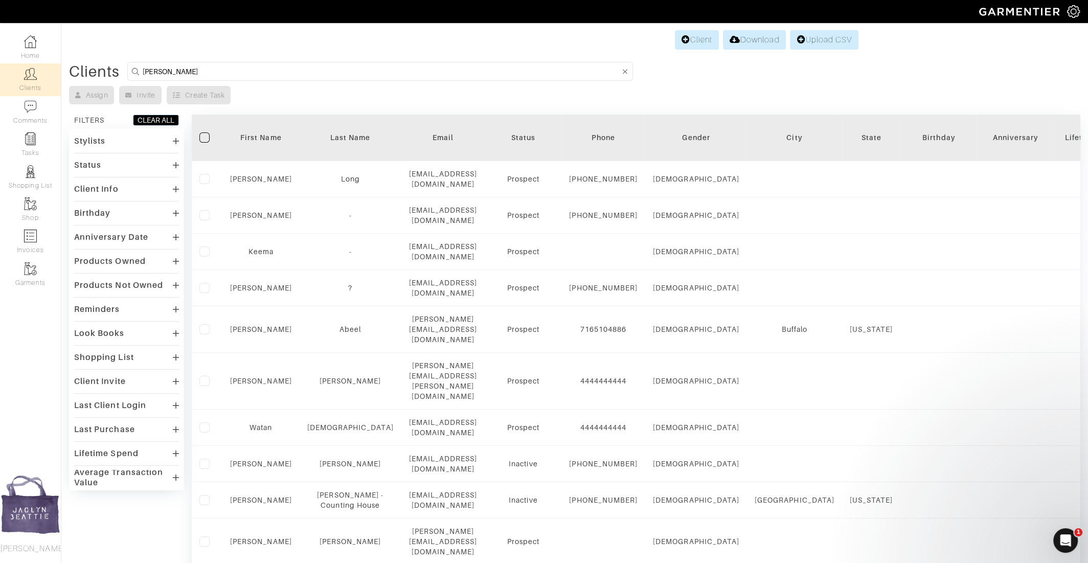
type input "[PERSON_NAME]"
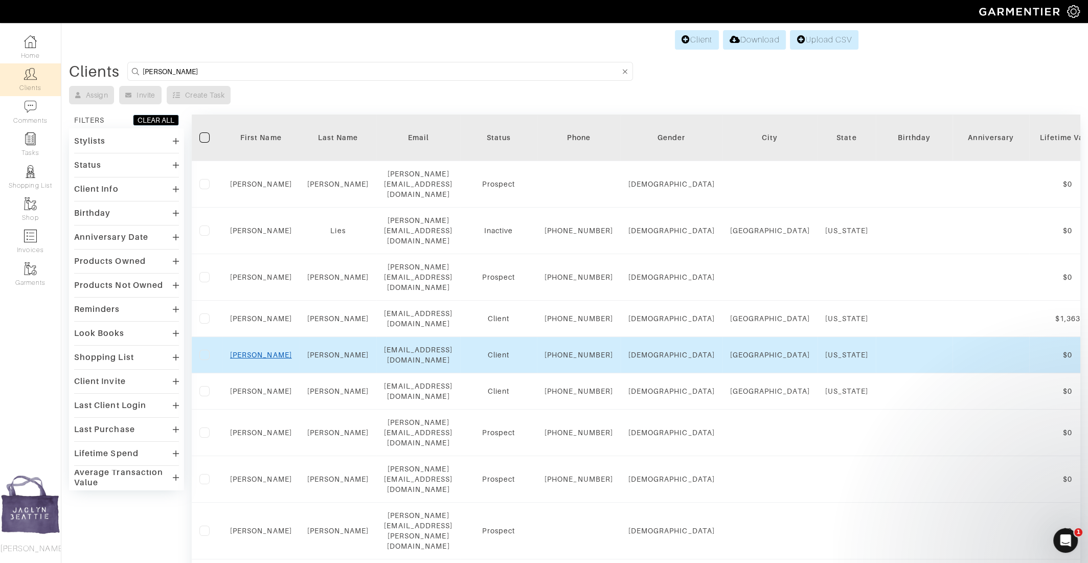
click at [265, 351] on link "[PERSON_NAME]" at bounding box center [261, 355] width 62 height 8
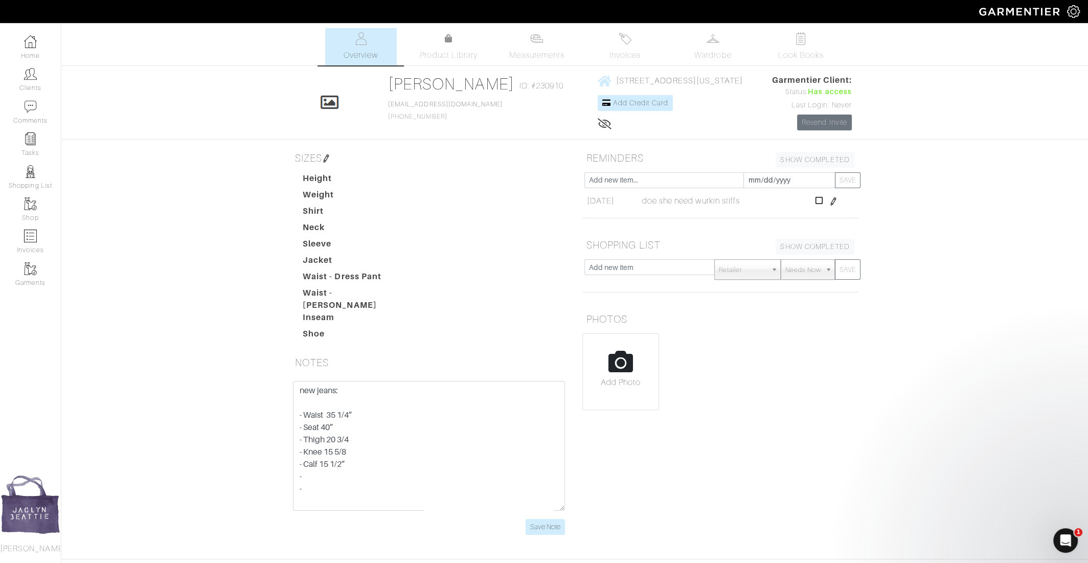
click at [1060, 285] on div "[PERSON_NAME] Overview Overview Measurements Product Library Invoices Wardrobe …" at bounding box center [544, 287] width 1088 height 519
click at [548, 522] on input "Save Note" at bounding box center [545, 527] width 39 height 16
click at [41, 79] on link "Clients" at bounding box center [30, 79] width 61 height 32
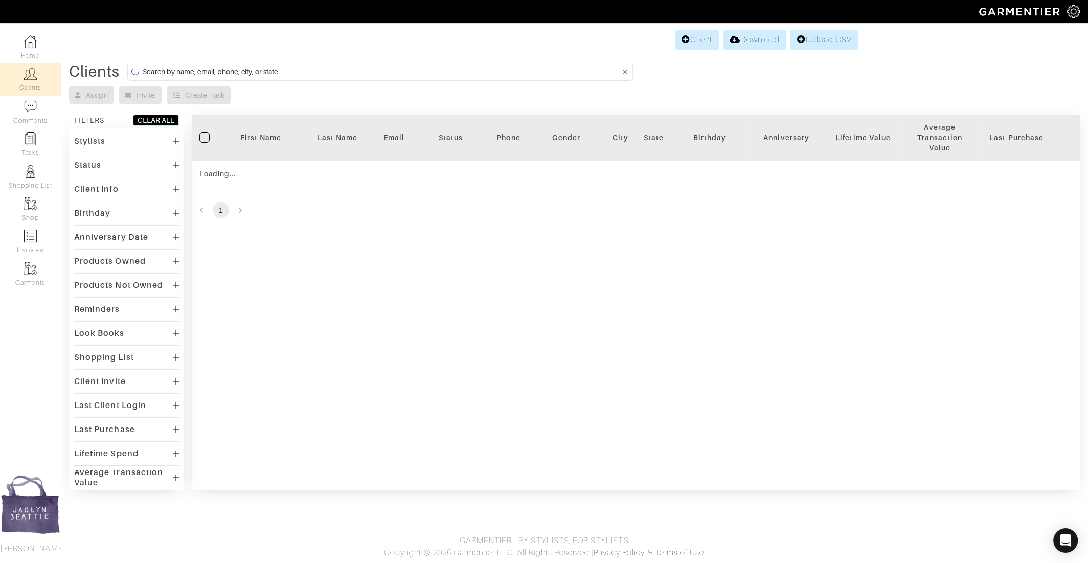
click at [197, 72] on input at bounding box center [382, 71] width 478 height 13
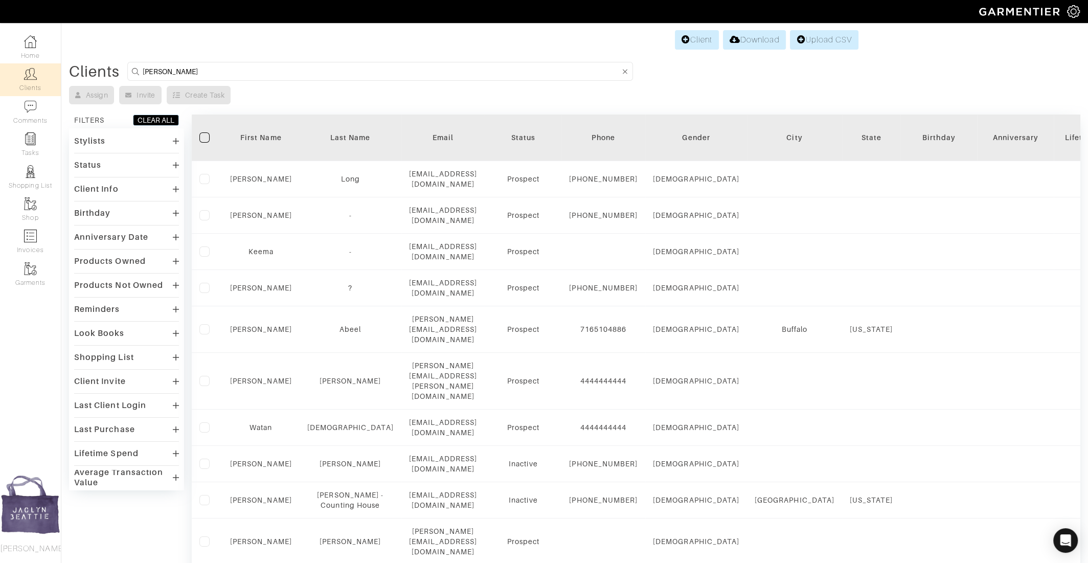
type input "[PERSON_NAME]"
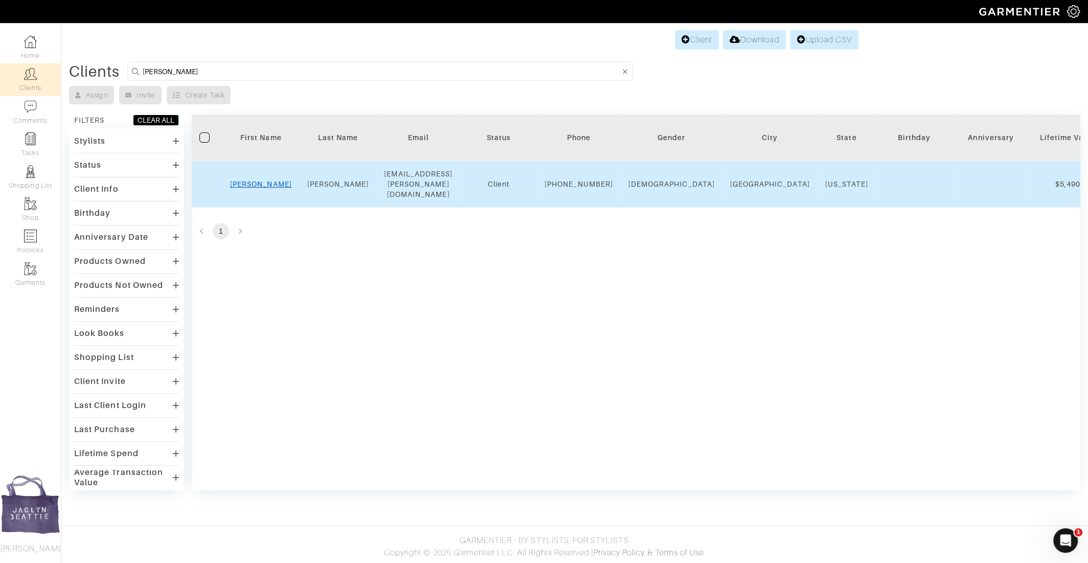
click at [256, 184] on link "[PERSON_NAME]" at bounding box center [261, 184] width 62 height 8
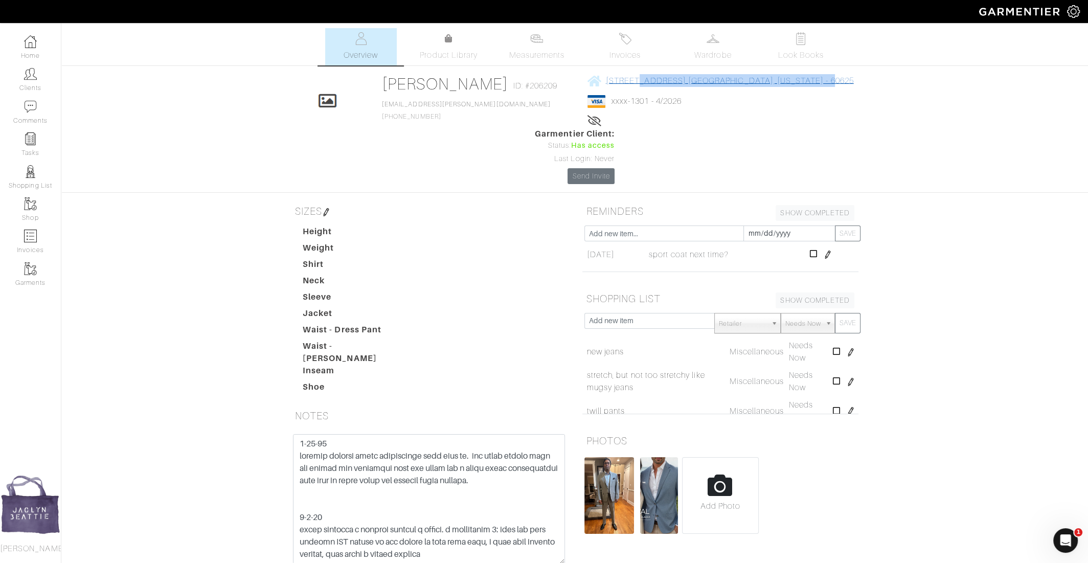
drag, startPoint x: 640, startPoint y: 89, endPoint x: 583, endPoint y: 85, distance: 57.4
click at [588, 85] on div "[STREET_ADDRESS] [GEOGRAPHIC_DATA], [US_STATE] - 60625 xxxx-1301 - 4/2026 Lifet…" at bounding box center [721, 101] width 266 height 54
copy span "[STREET_ADDRESS][US_STATE]"
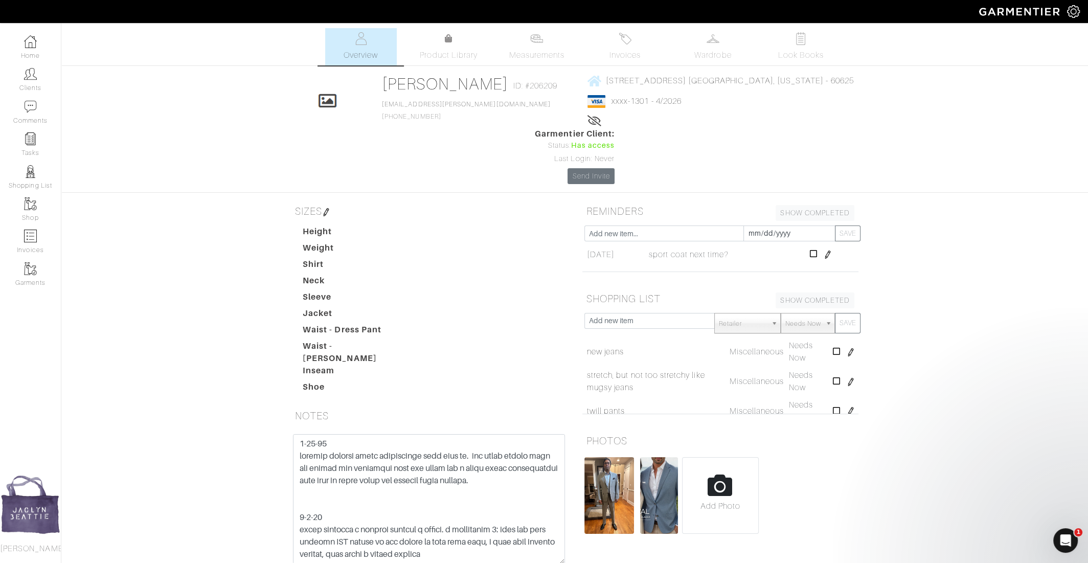
click at [955, 94] on div "[PERSON_NAME] Overview Overview Measurements Product Library Invoices Wardrobe …" at bounding box center [544, 314] width 1088 height 572
